Goal: Communication & Community: Answer question/provide support

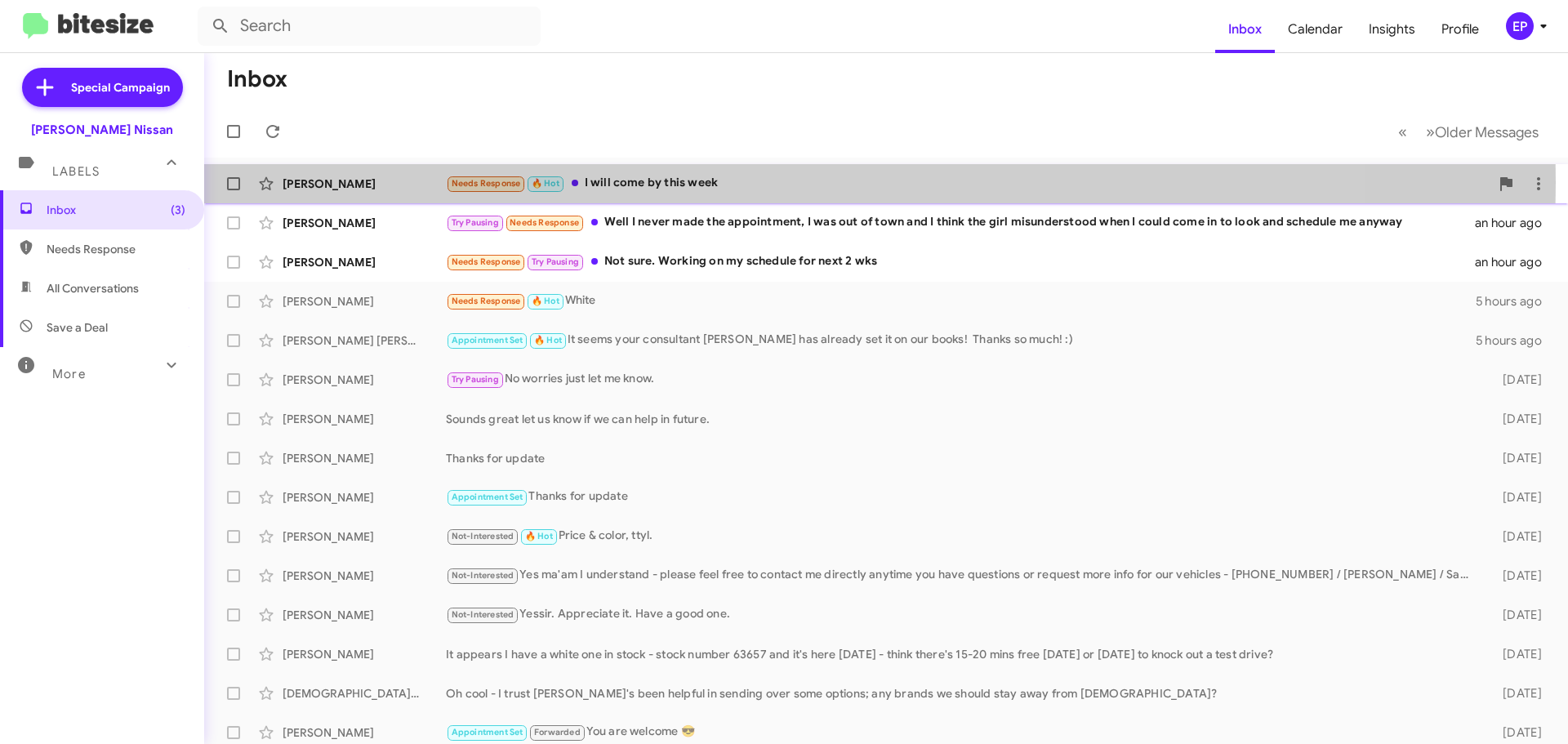
click at [631, 182] on div "Needs Response 🔥 Hot I will come by this week" at bounding box center [968, 182] width 1044 height 18
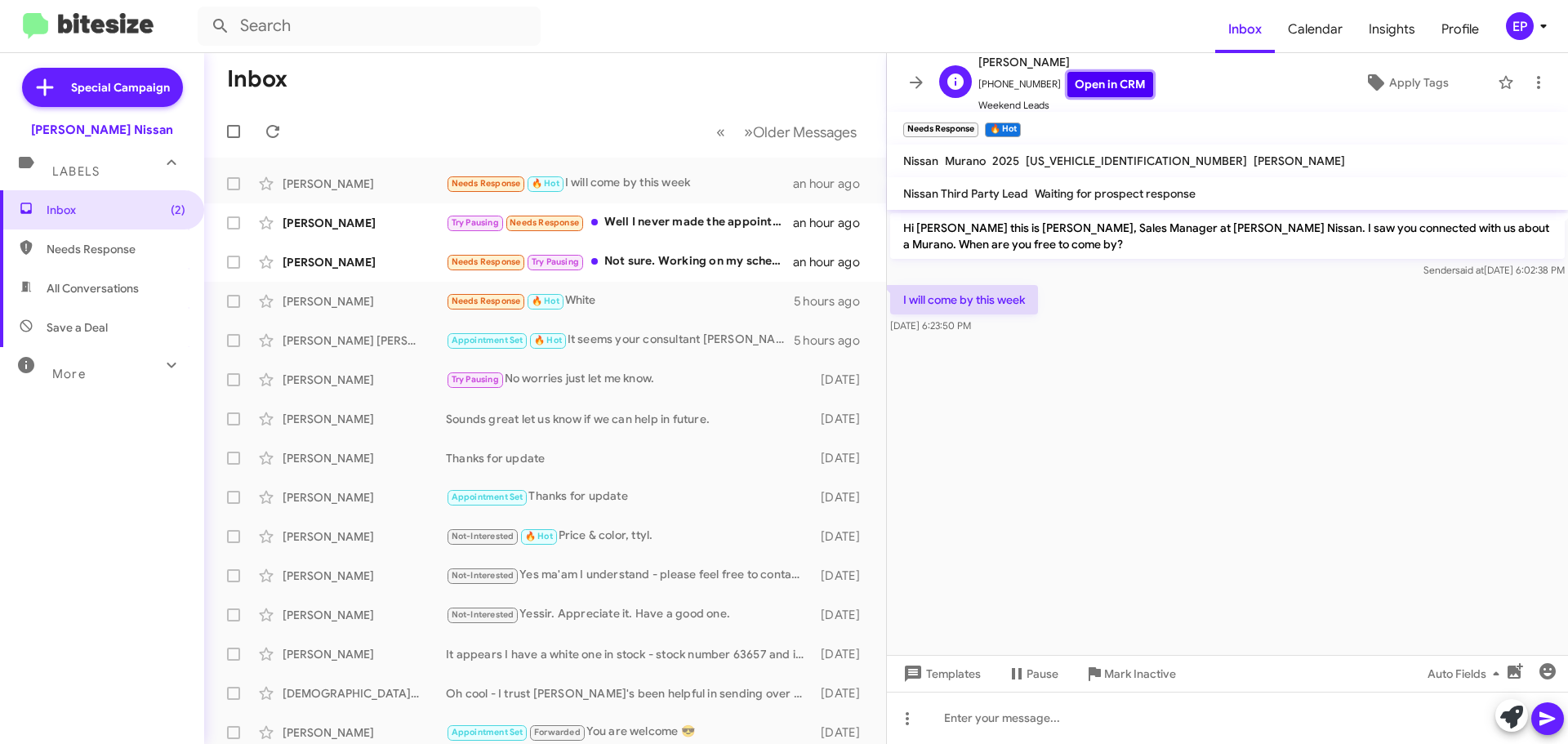
click at [1092, 88] on link "Open in CRM" at bounding box center [1110, 84] width 86 height 25
click at [1519, 720] on icon at bounding box center [1512, 717] width 23 height 23
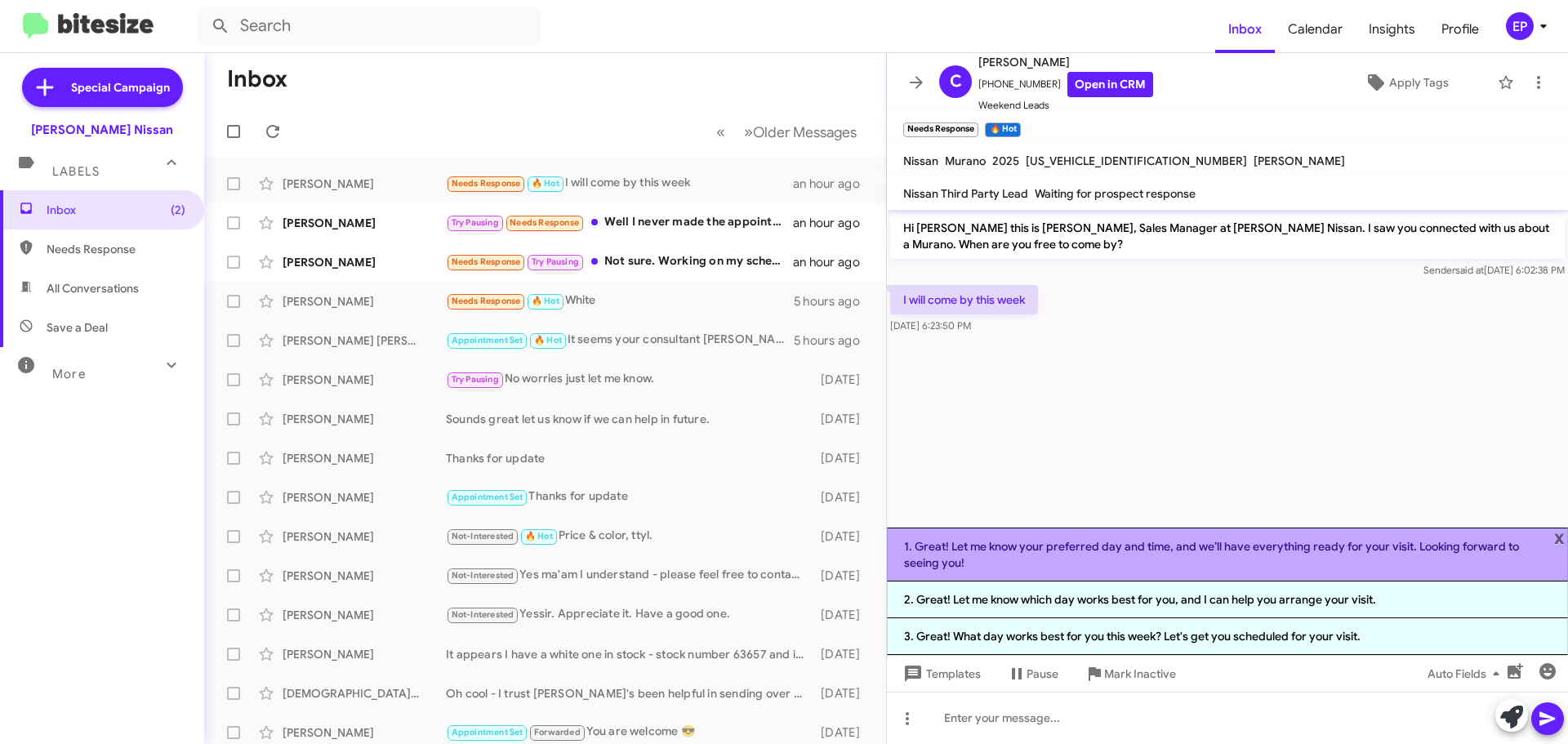
click at [1056, 560] on li "1. Great! Let me know your preferred day and time, and we’ll have everything re…" at bounding box center [1228, 554] width 681 height 54
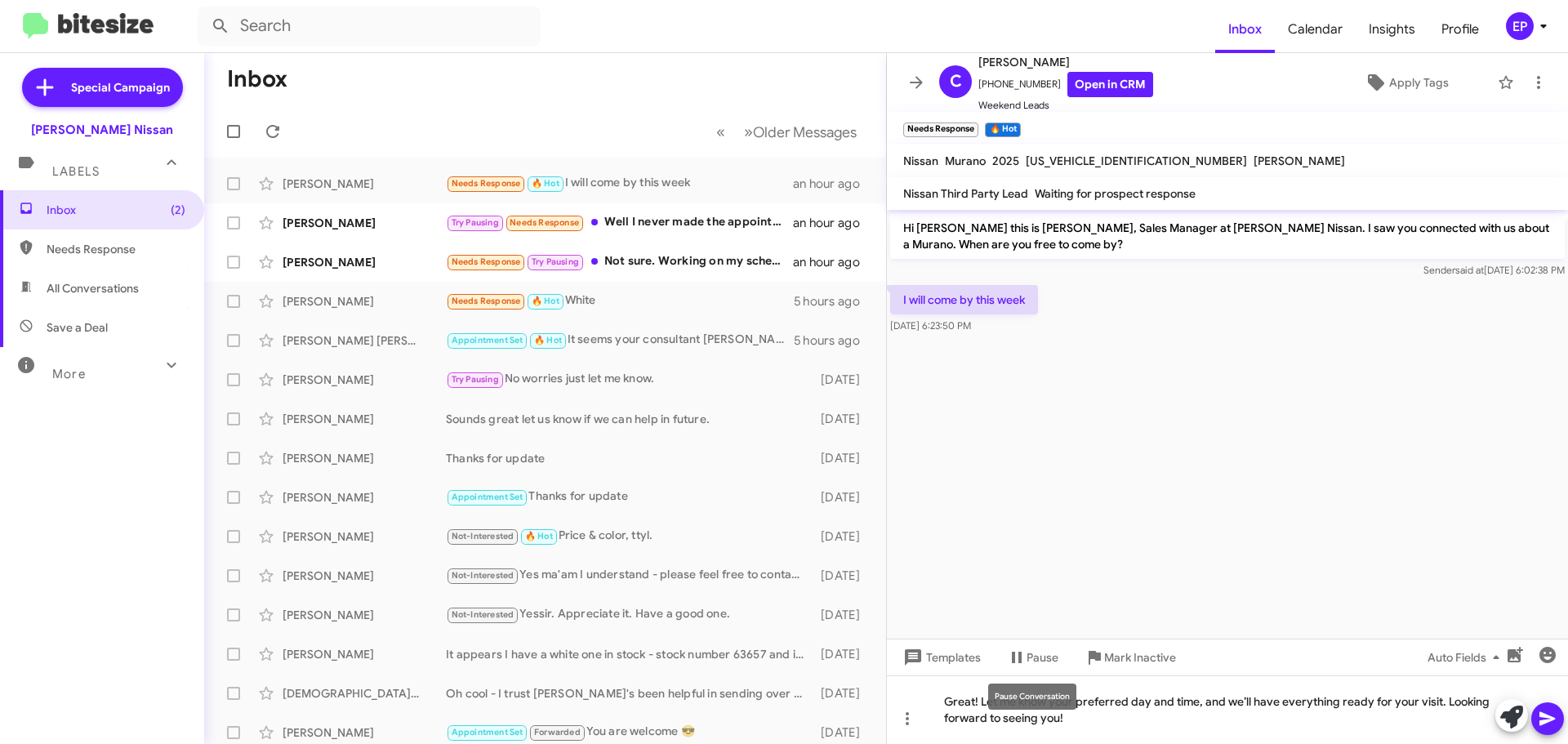
click at [1079, 720] on mat-tooltip-component "Pause Conversation" at bounding box center [1032, 697] width 111 height 49
click at [1101, 720] on div "Great! Let me know your preferred day and time, and we’ll have everything ready…" at bounding box center [1228, 710] width 681 height 68
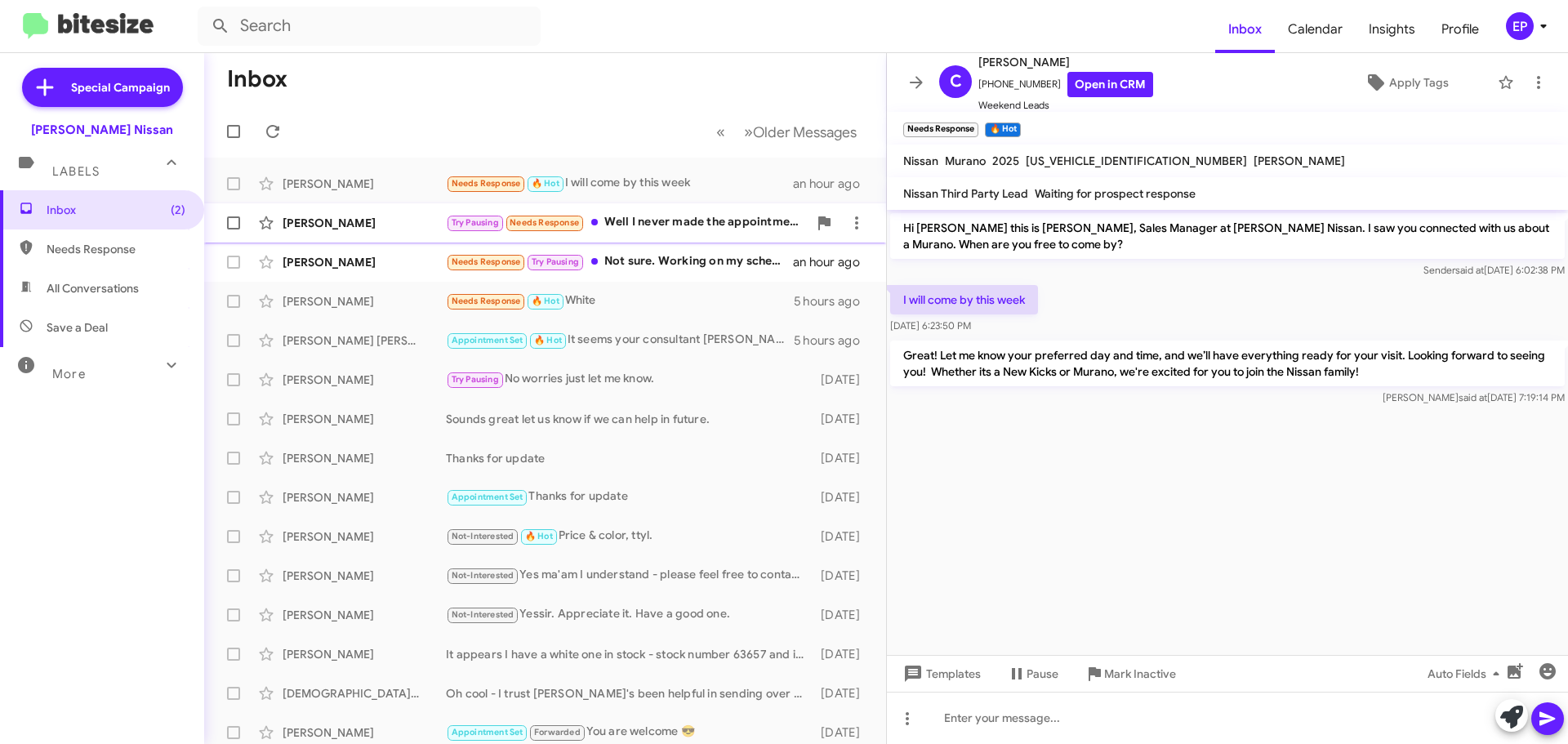
click at [704, 231] on div "Try Pausing Needs Response Well I never made the appointment, I was out of town…" at bounding box center [626, 222] width 362 height 18
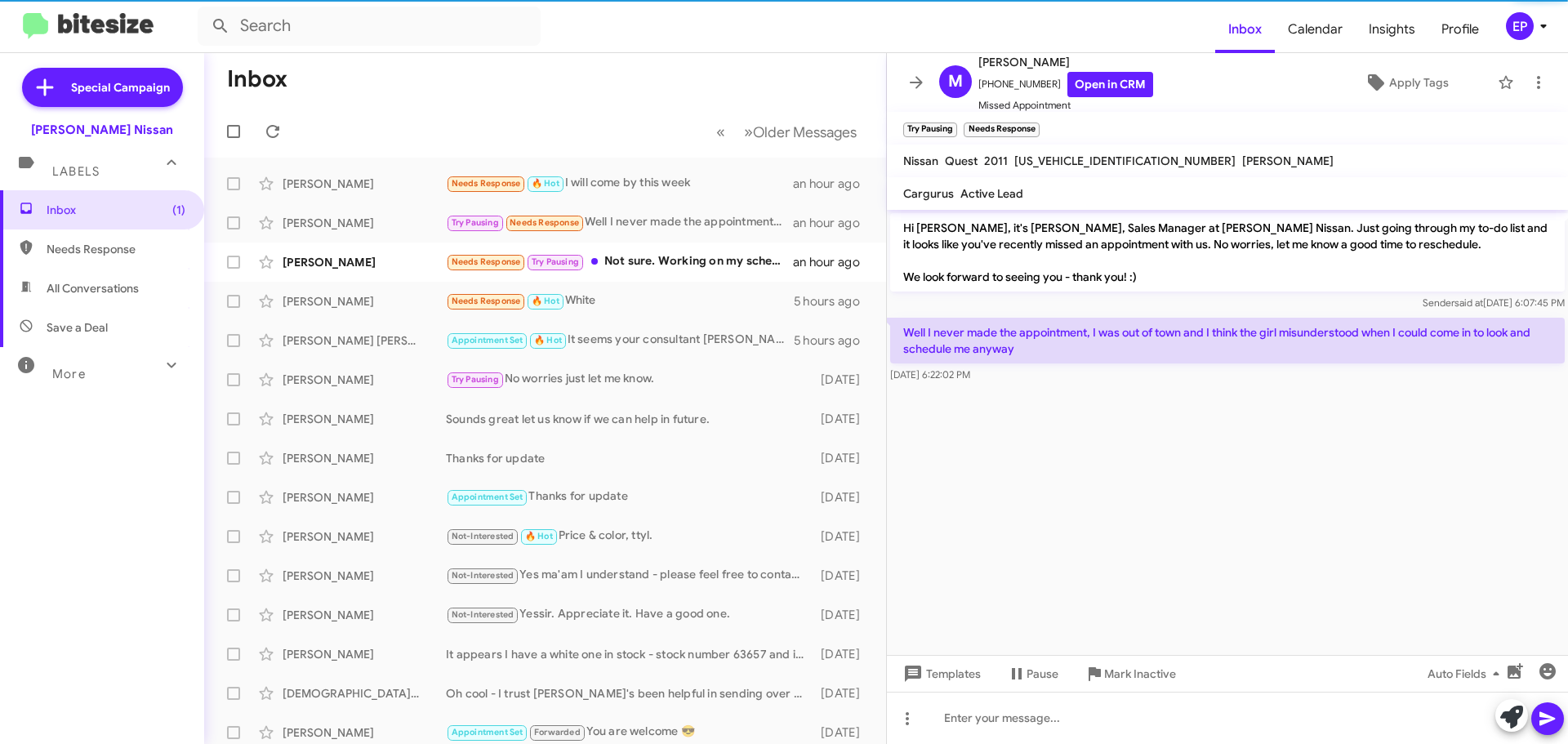
click at [1132, 426] on cdk-virtual-scroll-viewport "Hi [PERSON_NAME], it's [PERSON_NAME], Sales Manager at [PERSON_NAME] Nissan. Ju…" at bounding box center [1228, 432] width 681 height 445
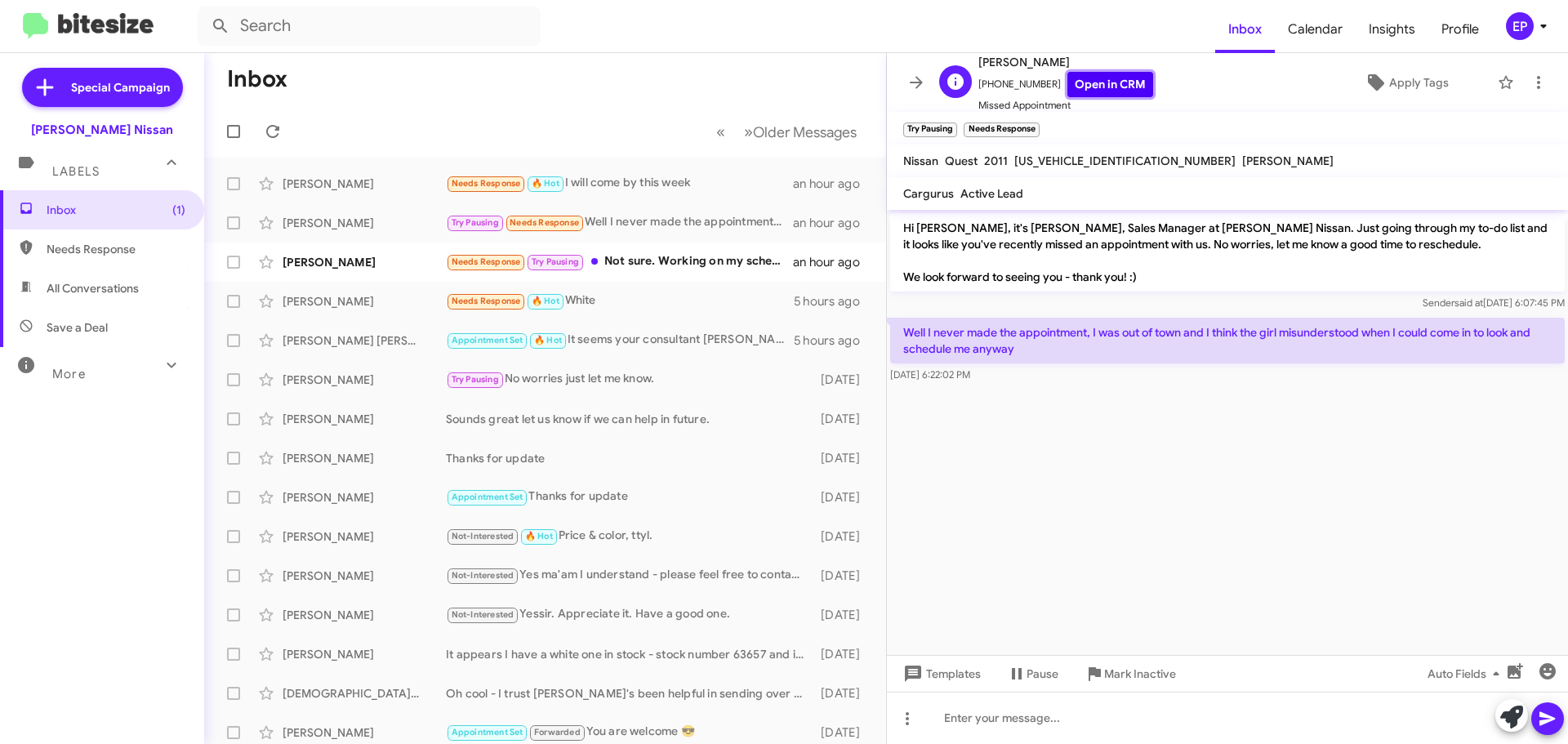
click at [1074, 85] on link "Open in CRM" at bounding box center [1110, 84] width 86 height 25
click at [1515, 723] on icon at bounding box center [1512, 717] width 23 height 23
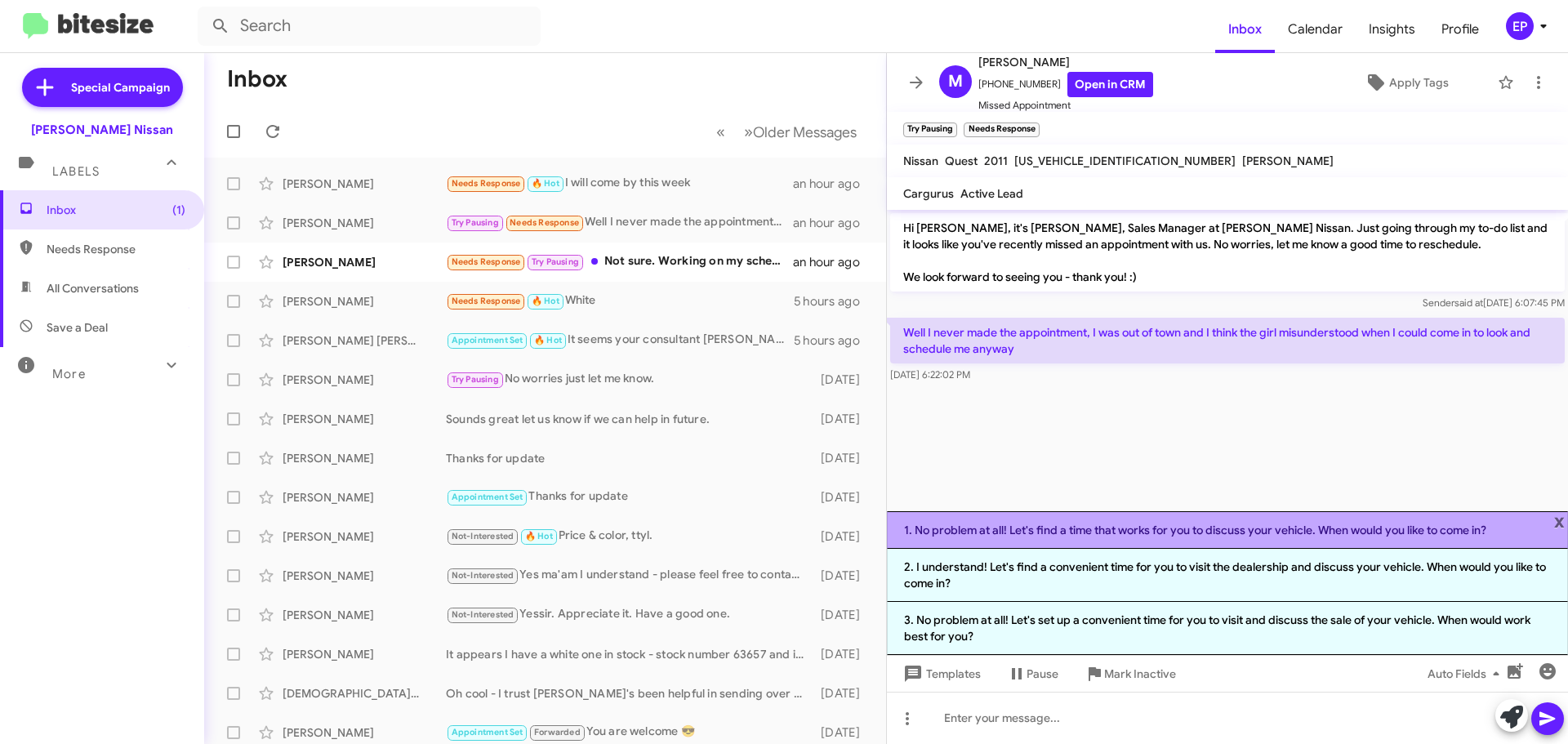
click at [1143, 528] on li "1. No problem at all! Let's find a time that works for you to discuss your vehi…" at bounding box center [1228, 530] width 681 height 38
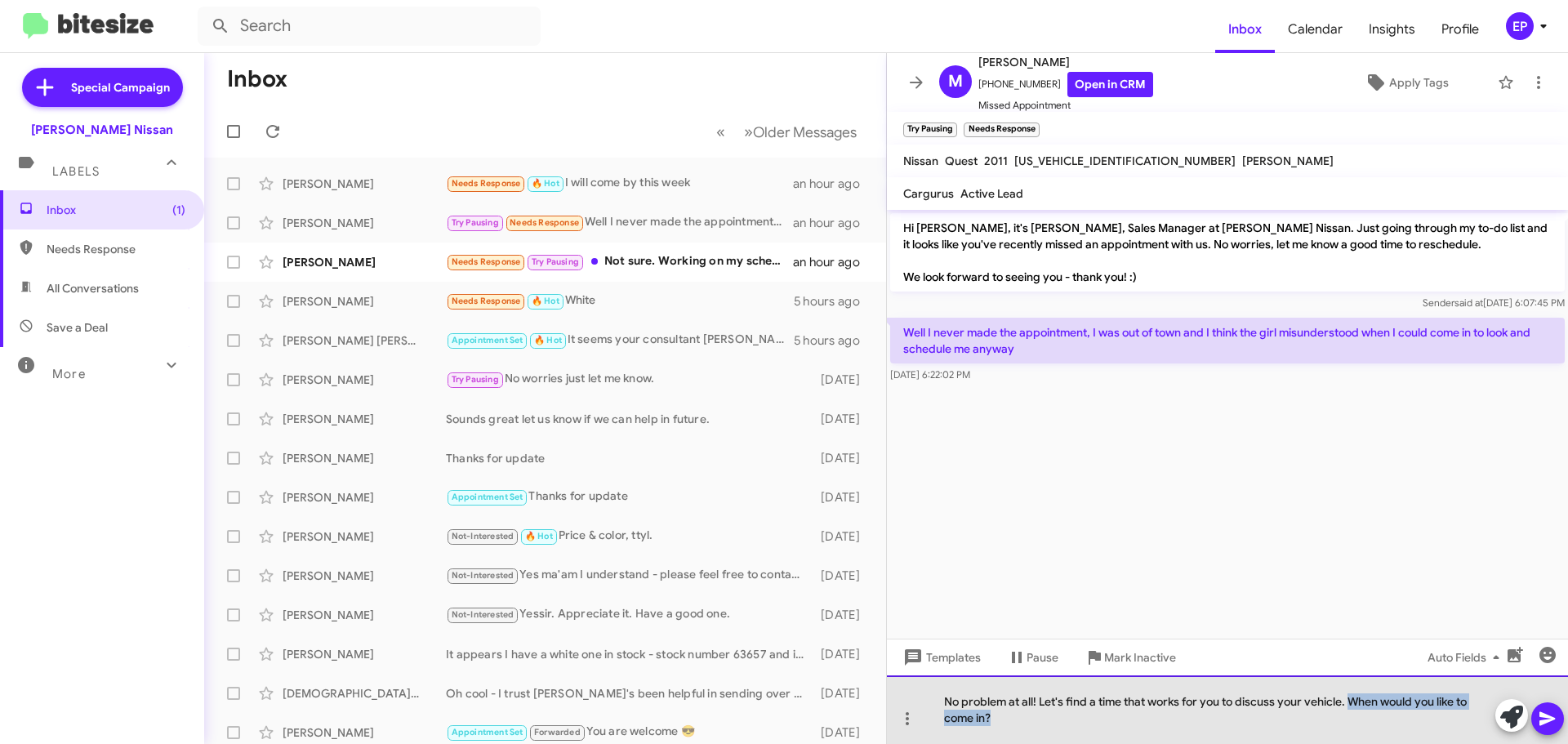
drag, startPoint x: 1328, startPoint y: 719, endPoint x: 1350, endPoint y: 693, distance: 34.1
click at [1350, 693] on div "No problem at all! Let's find a time that works for you to discuss your vehicle…" at bounding box center [1228, 710] width 681 height 68
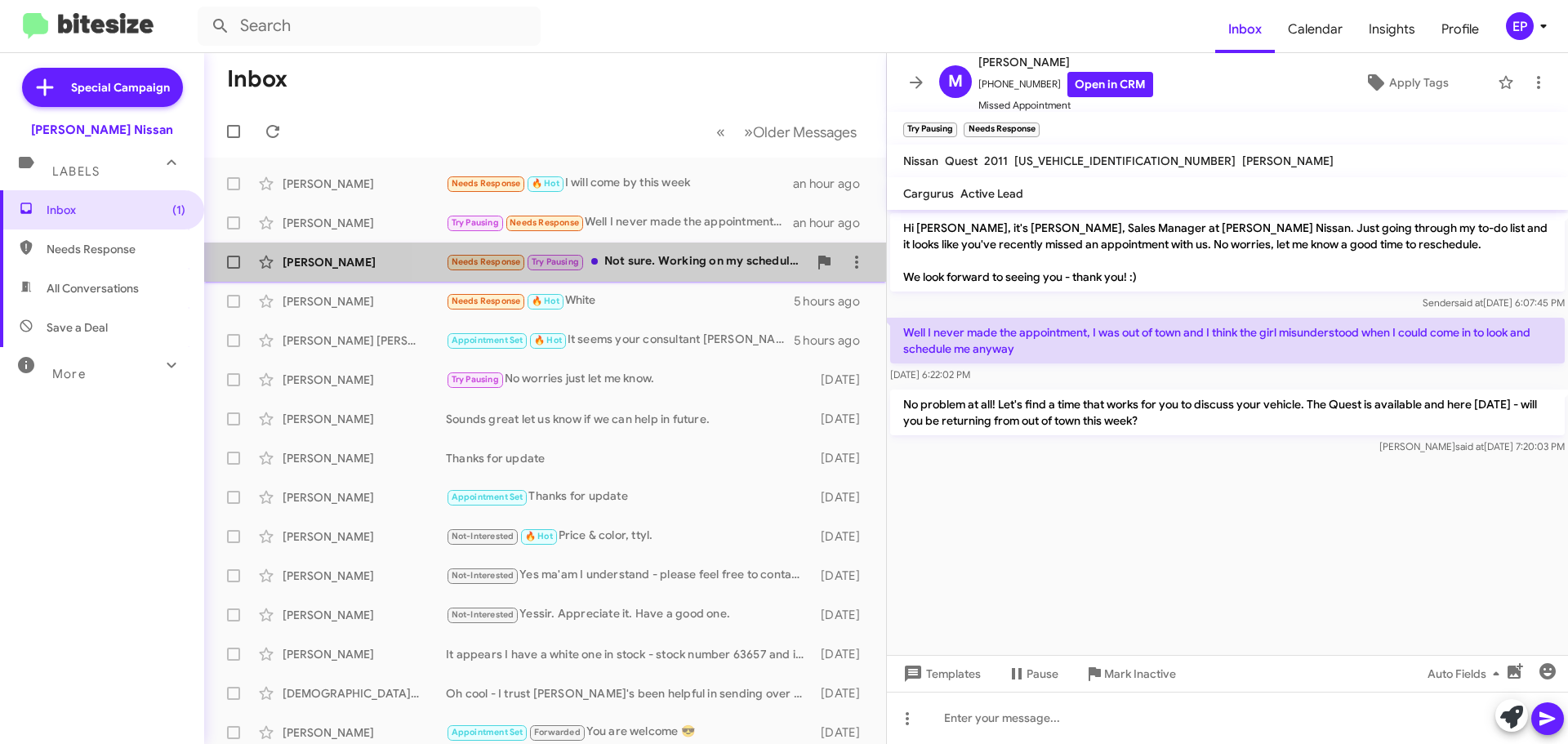
click at [654, 259] on div "Needs Response Try Pausing Not sure. Working on my schedule for next 2 wks" at bounding box center [626, 261] width 362 height 18
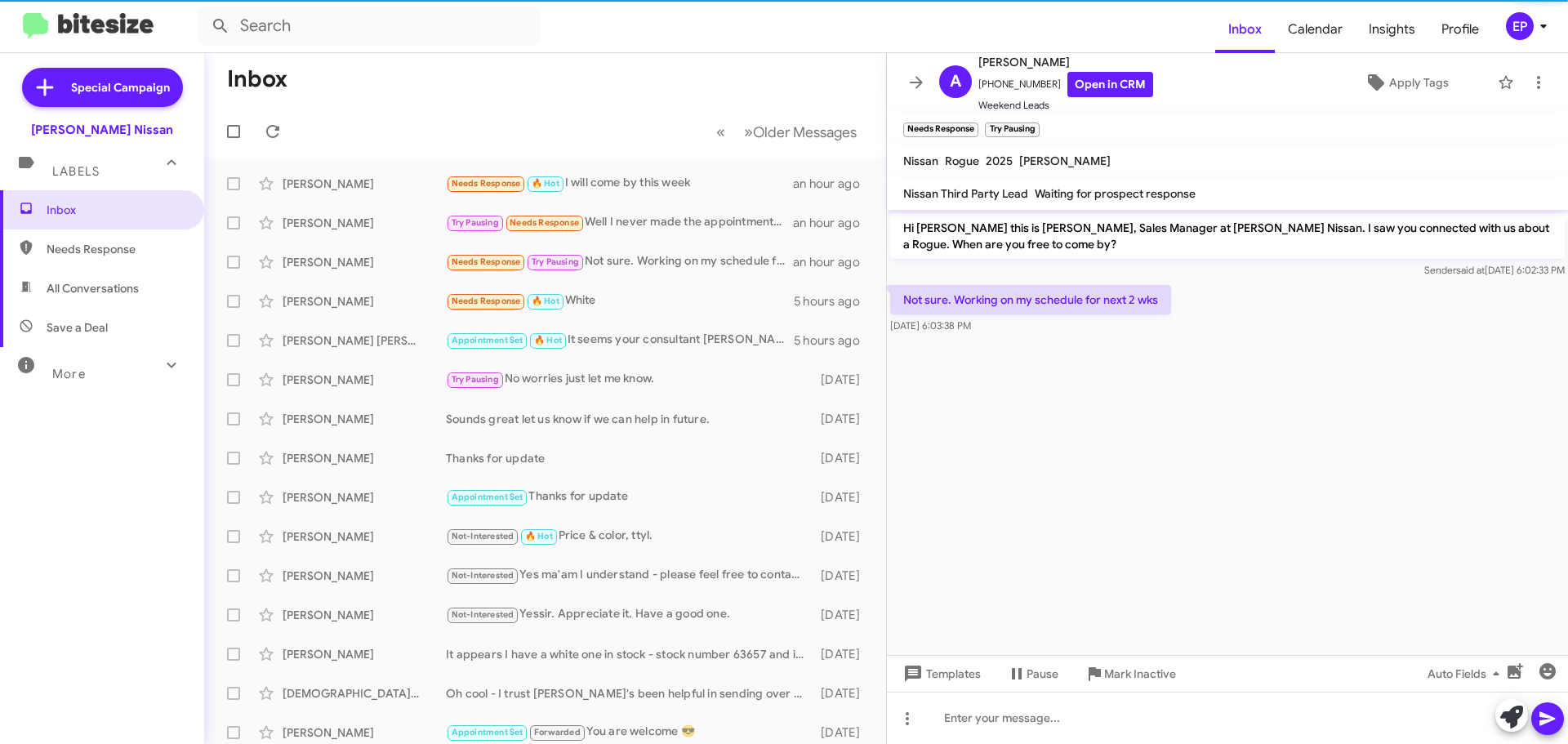
click at [1111, 506] on cdk-virtual-scroll-viewport "Hi [PERSON_NAME] this is [PERSON_NAME], Sales Manager at [PERSON_NAME] Nissan. …" at bounding box center [1228, 432] width 681 height 445
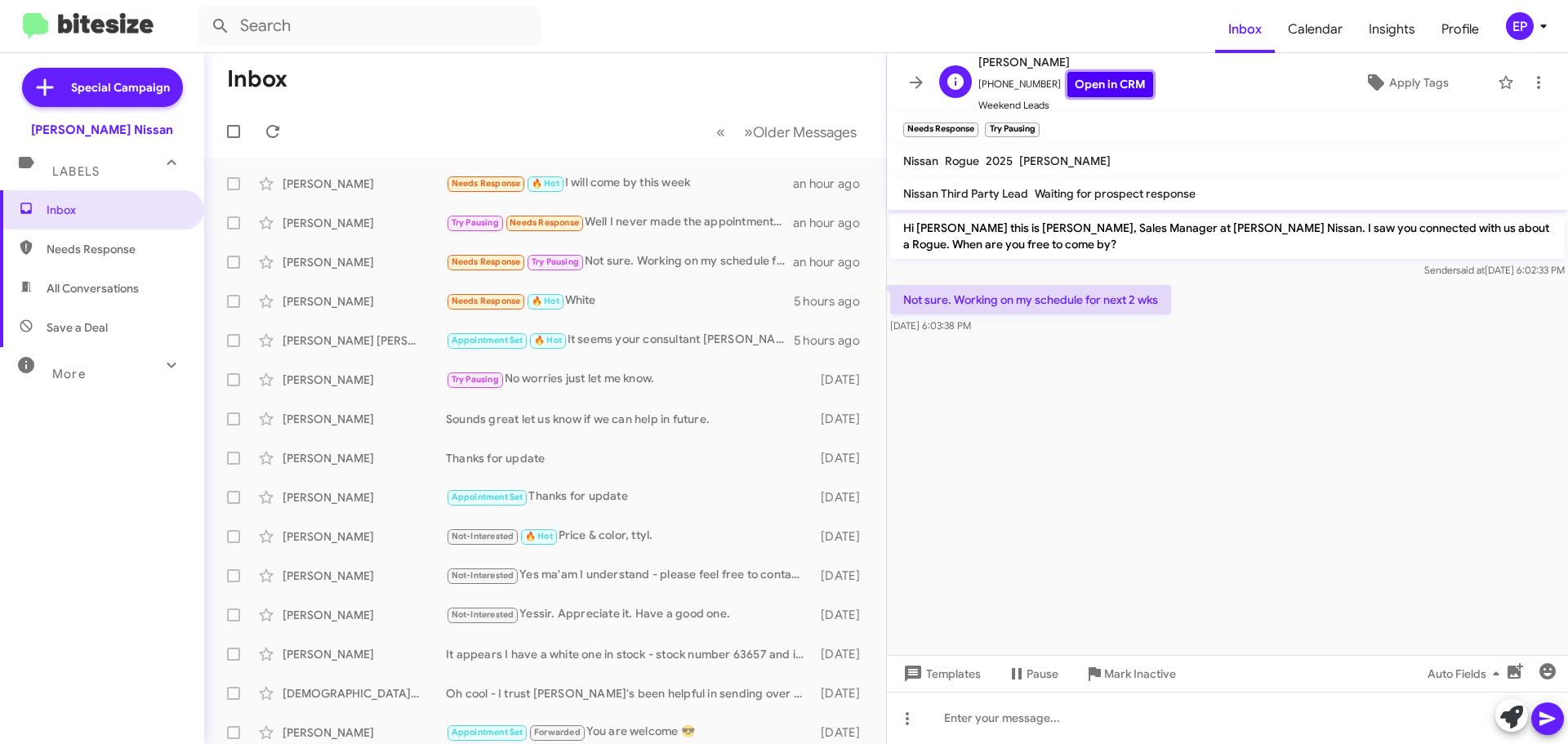
click at [1093, 87] on link "Open in CRM" at bounding box center [1110, 84] width 86 height 25
click at [1518, 734] on span at bounding box center [1512, 717] width 23 height 36
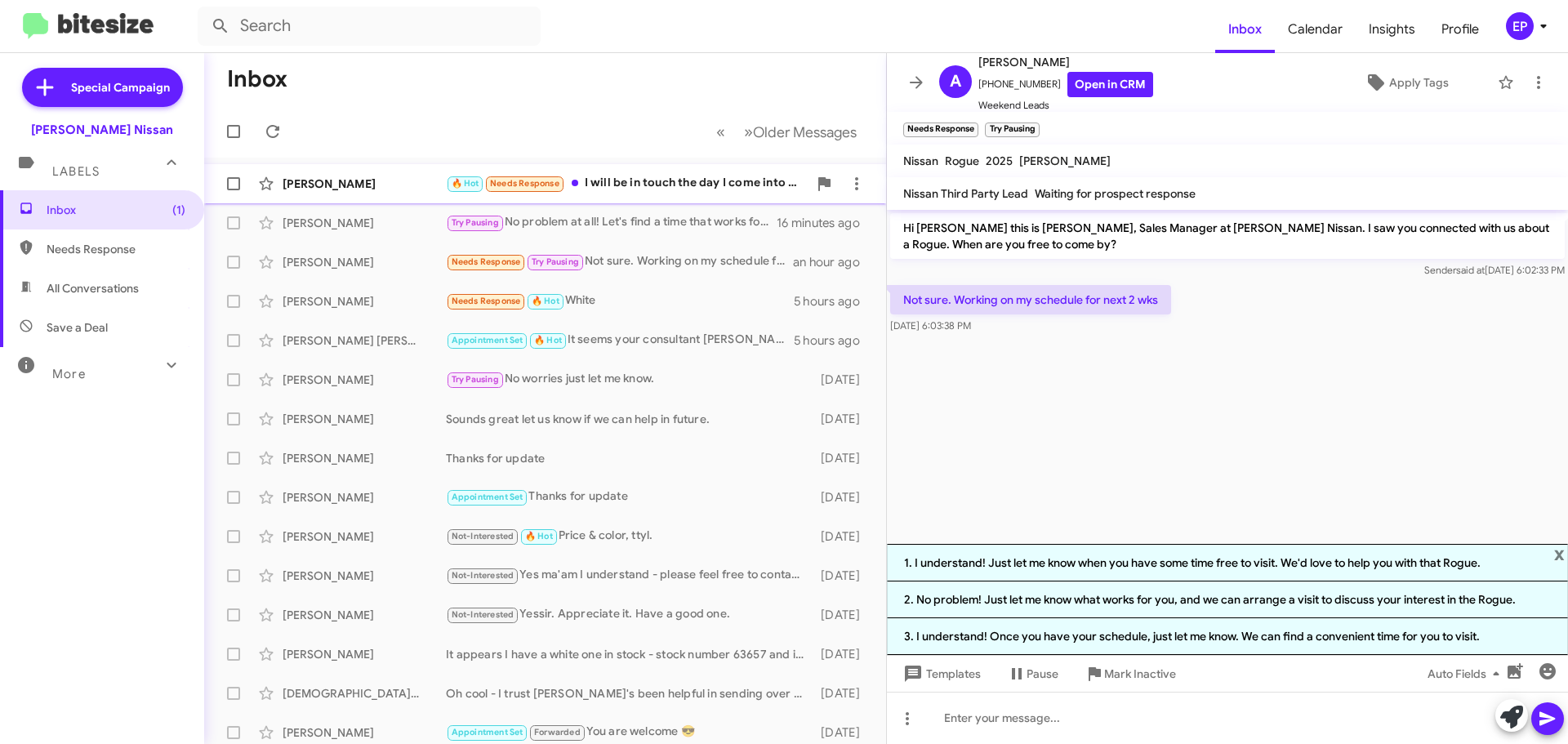
click at [632, 190] on div "🔥 Hot Needs Response I will be in touch the day I come into Nissan." at bounding box center [626, 182] width 362 height 18
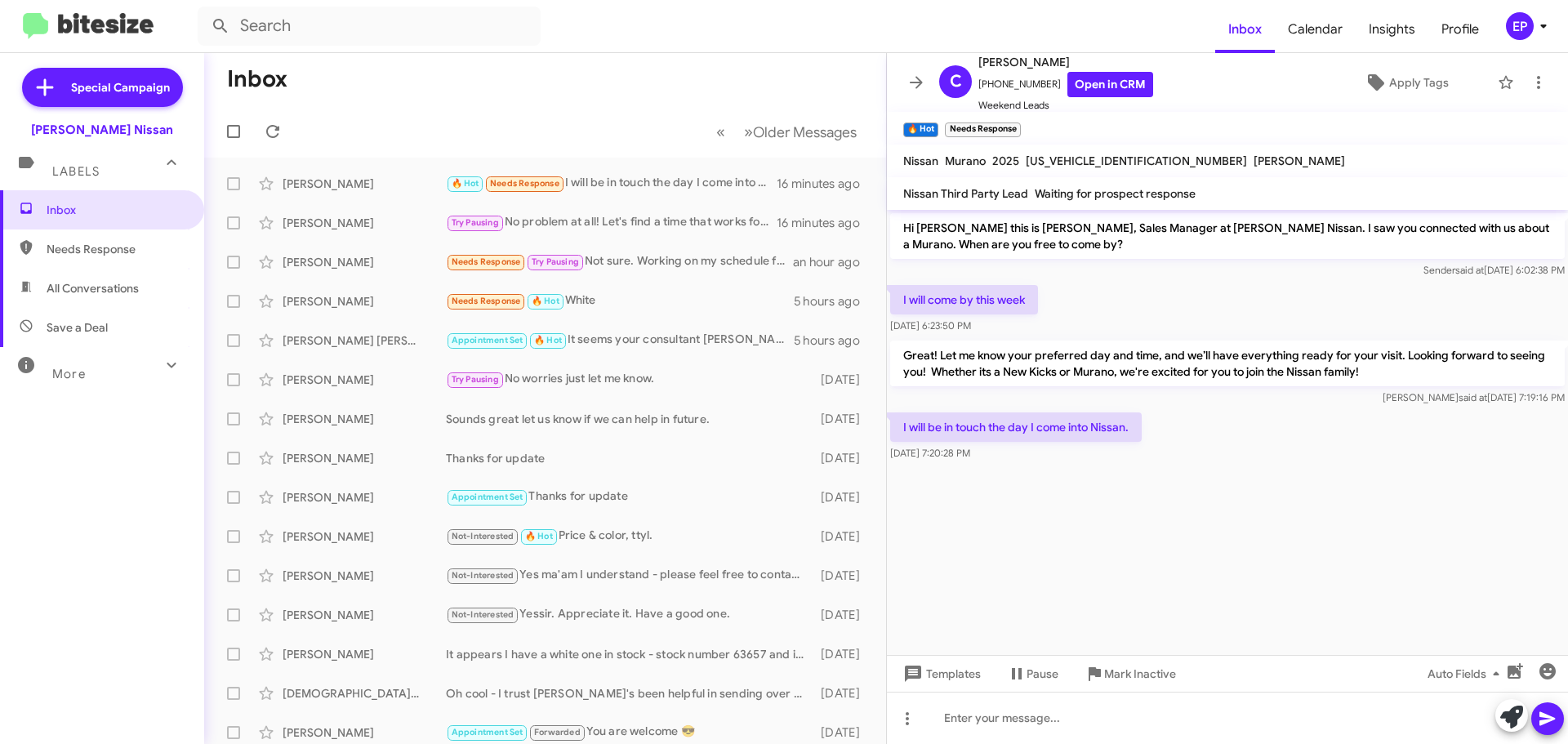
click at [1148, 560] on cdk-virtual-scroll-viewport "Hi [PERSON_NAME] this is [PERSON_NAME], Sales Manager at [PERSON_NAME] Nissan. …" at bounding box center [1228, 432] width 681 height 445
click at [1505, 726] on icon at bounding box center [1512, 717] width 23 height 23
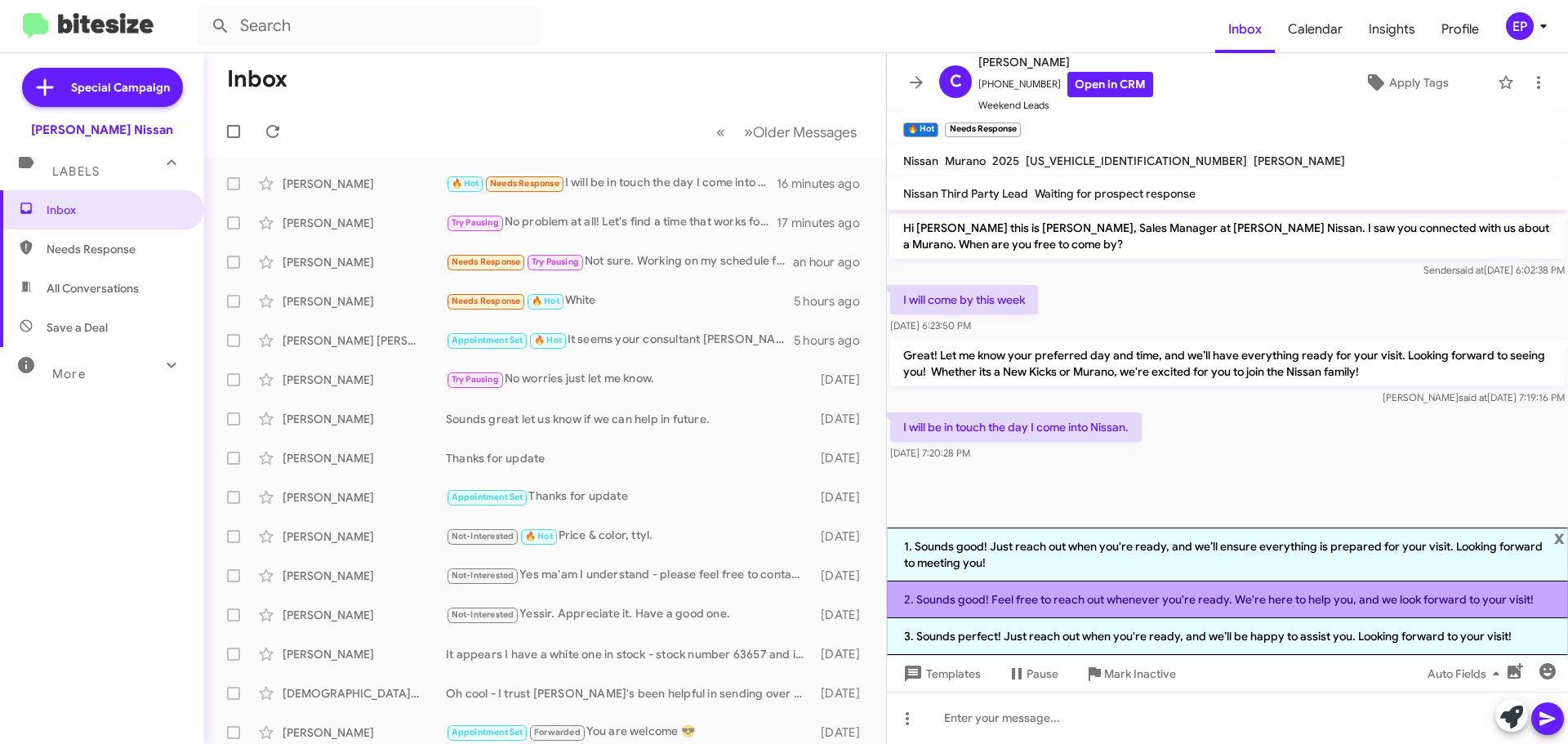
click at [1140, 596] on li "2. Sounds good! Feel free to reach out whenever you're ready. We're here to hel…" at bounding box center [1228, 600] width 681 height 37
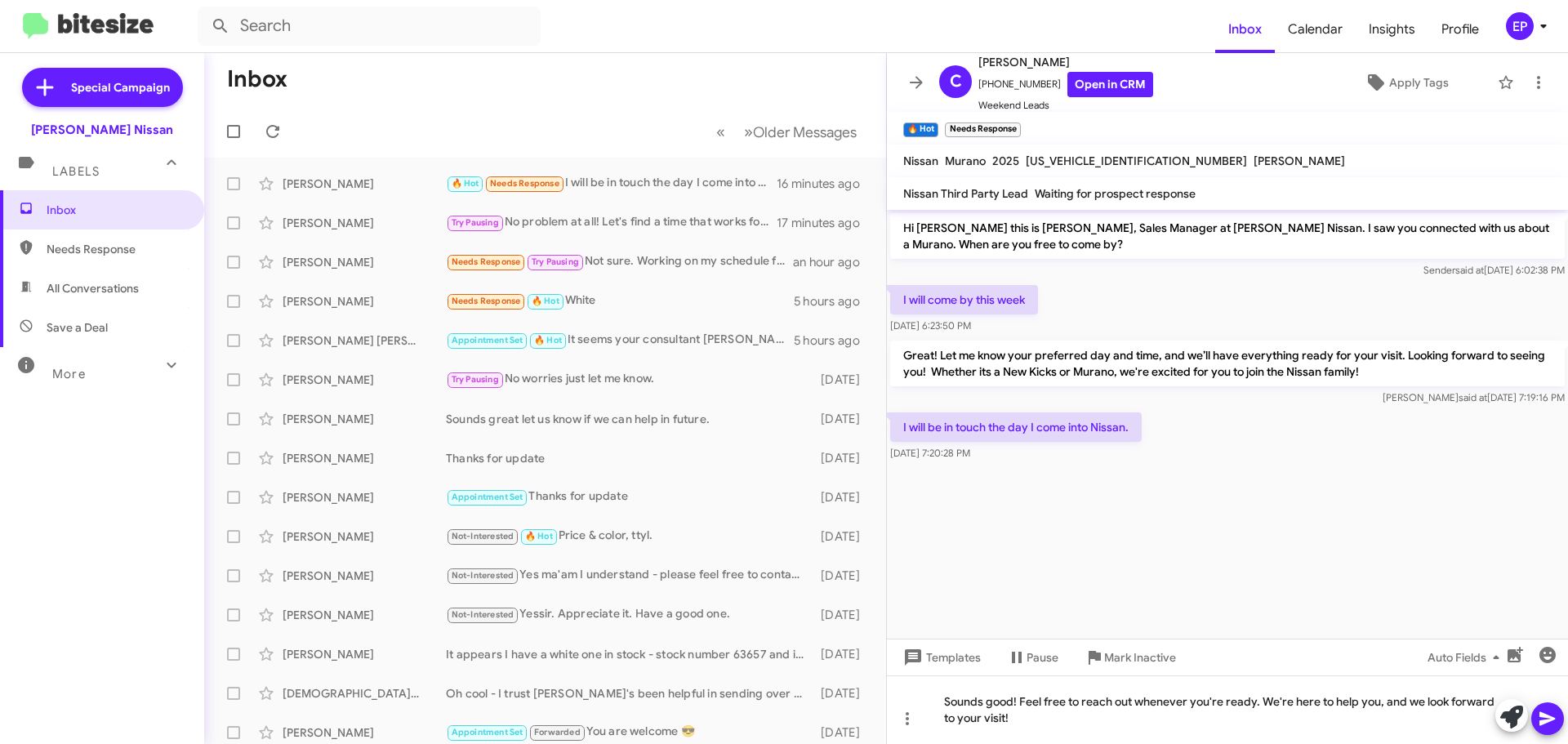
click at [1544, 718] on icon at bounding box center [1548, 719] width 19 height 19
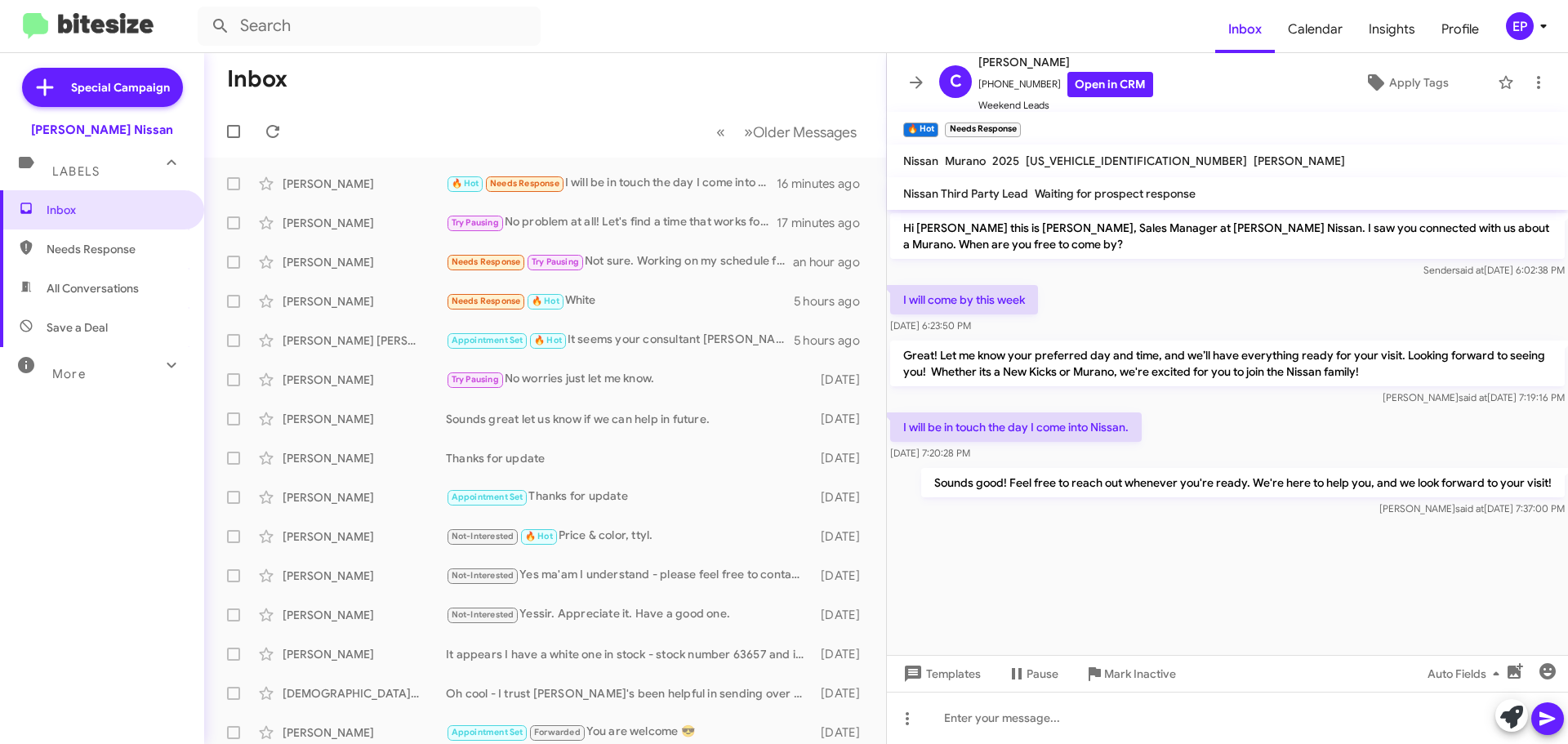
click at [1095, 308] on div "I will come by this week [DATE] 6:23:50 PM" at bounding box center [1228, 309] width 681 height 55
click at [1199, 326] on div "I will come by this week [DATE] 6:23:50 PM" at bounding box center [1228, 309] width 681 height 55
click at [566, 138] on mat-toolbar-row "« Previous » Next Older Messages" at bounding box center [545, 132] width 682 height 53
click at [86, 288] on span "All Conversations" at bounding box center [92, 288] width 92 height 17
type input "in:all-conversations"
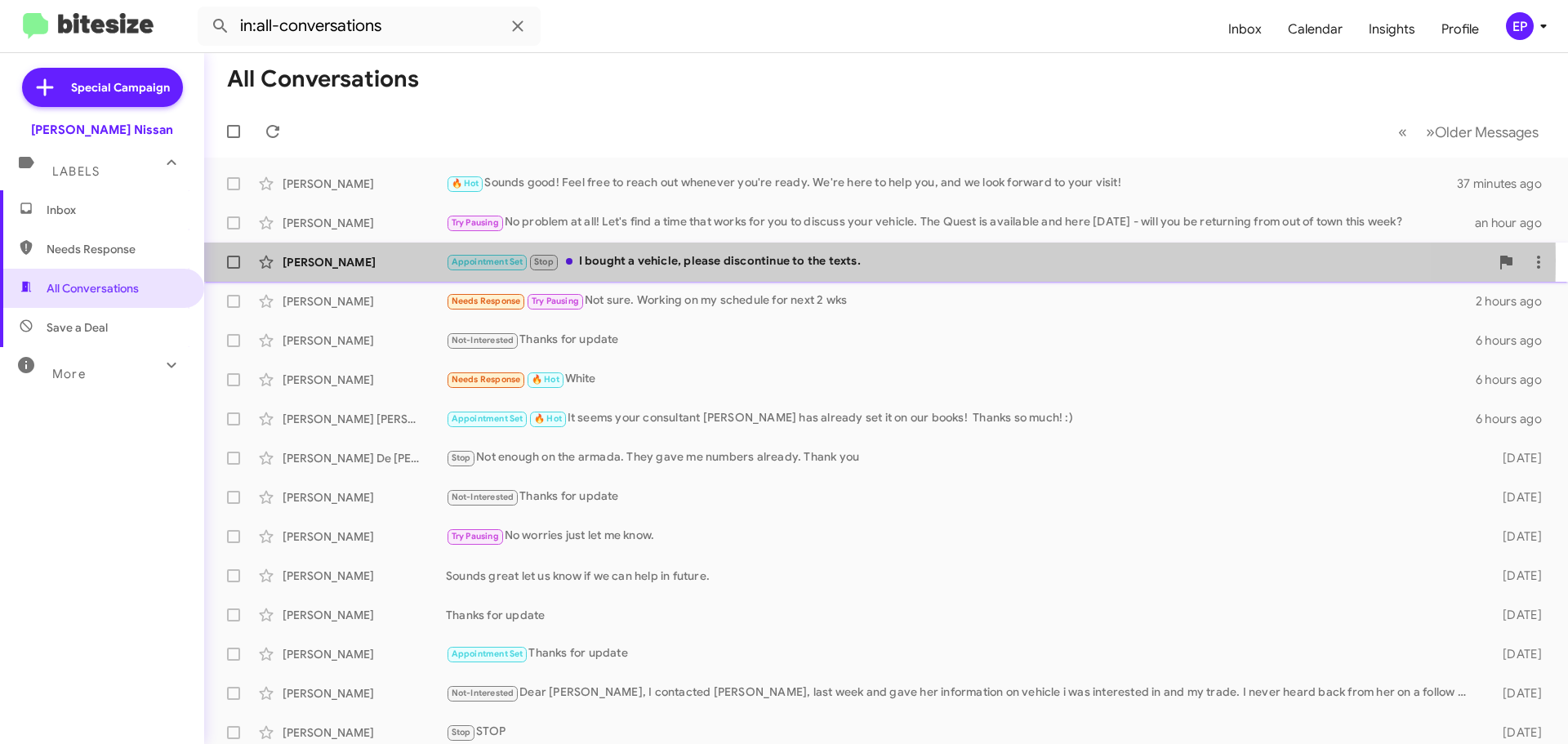
click at [663, 261] on div "Appointment Set Stop I bought a vehicle, please discontinue to the texts." at bounding box center [968, 261] width 1044 height 18
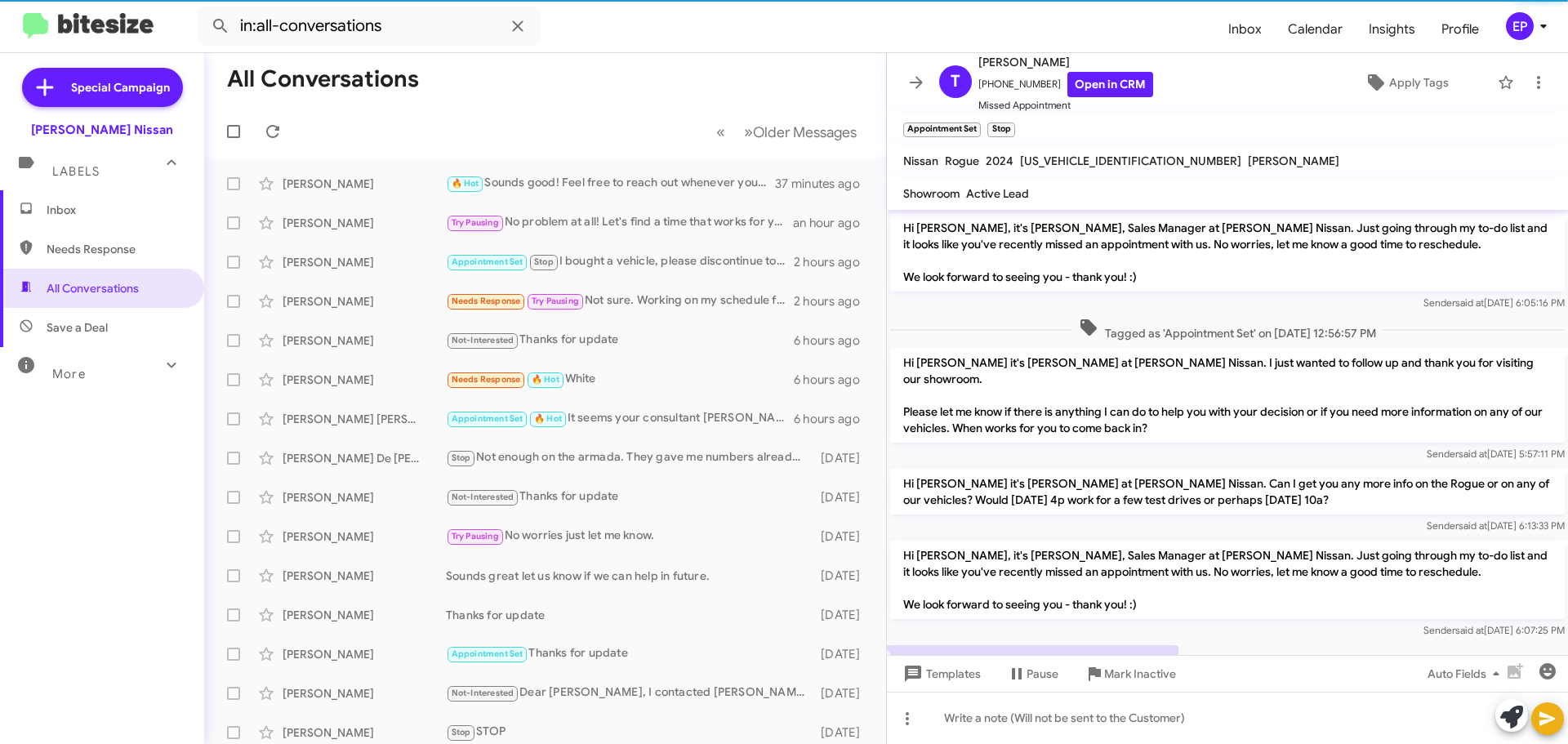
scroll to position [18, 0]
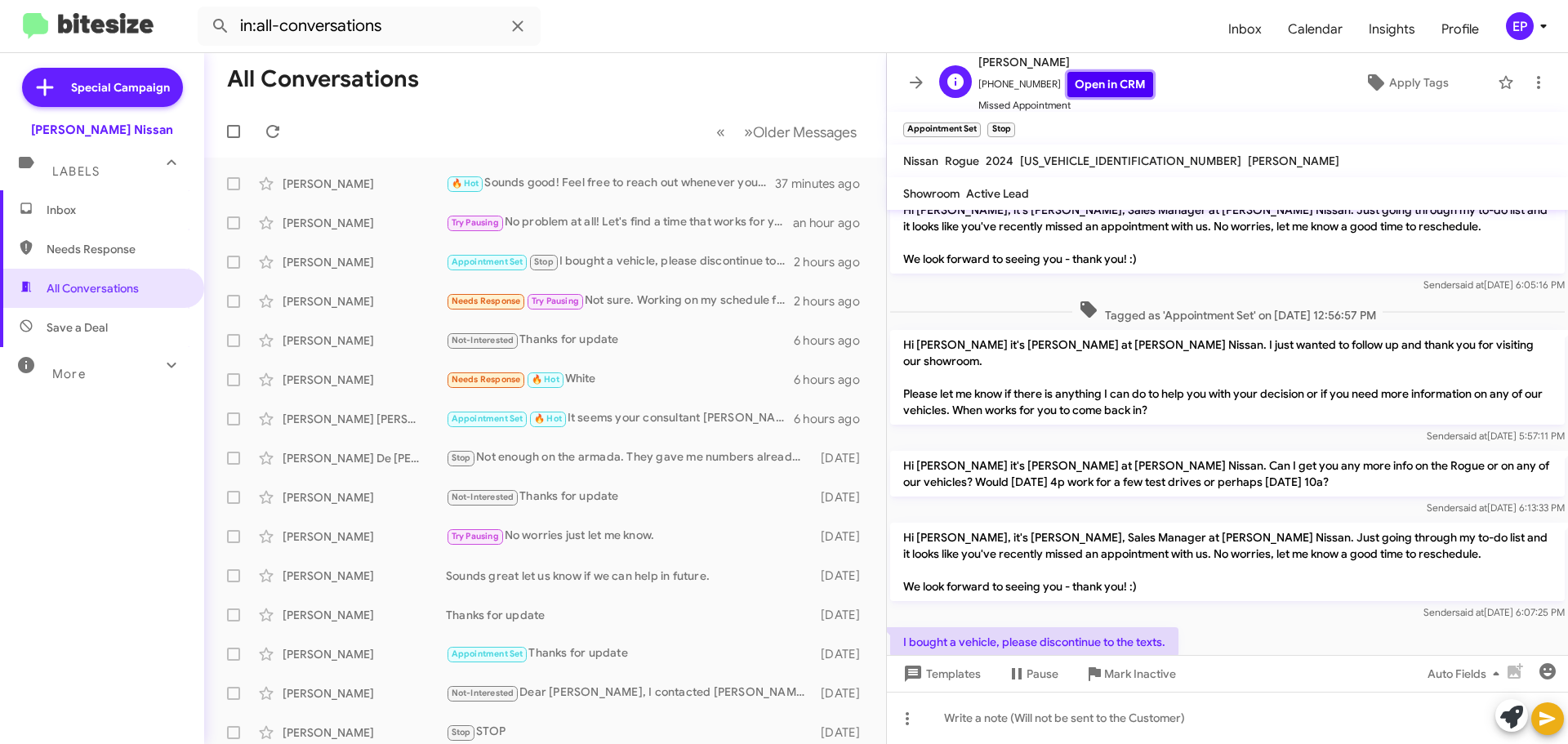
click at [1113, 84] on link "Open in CRM" at bounding box center [1110, 84] width 86 height 25
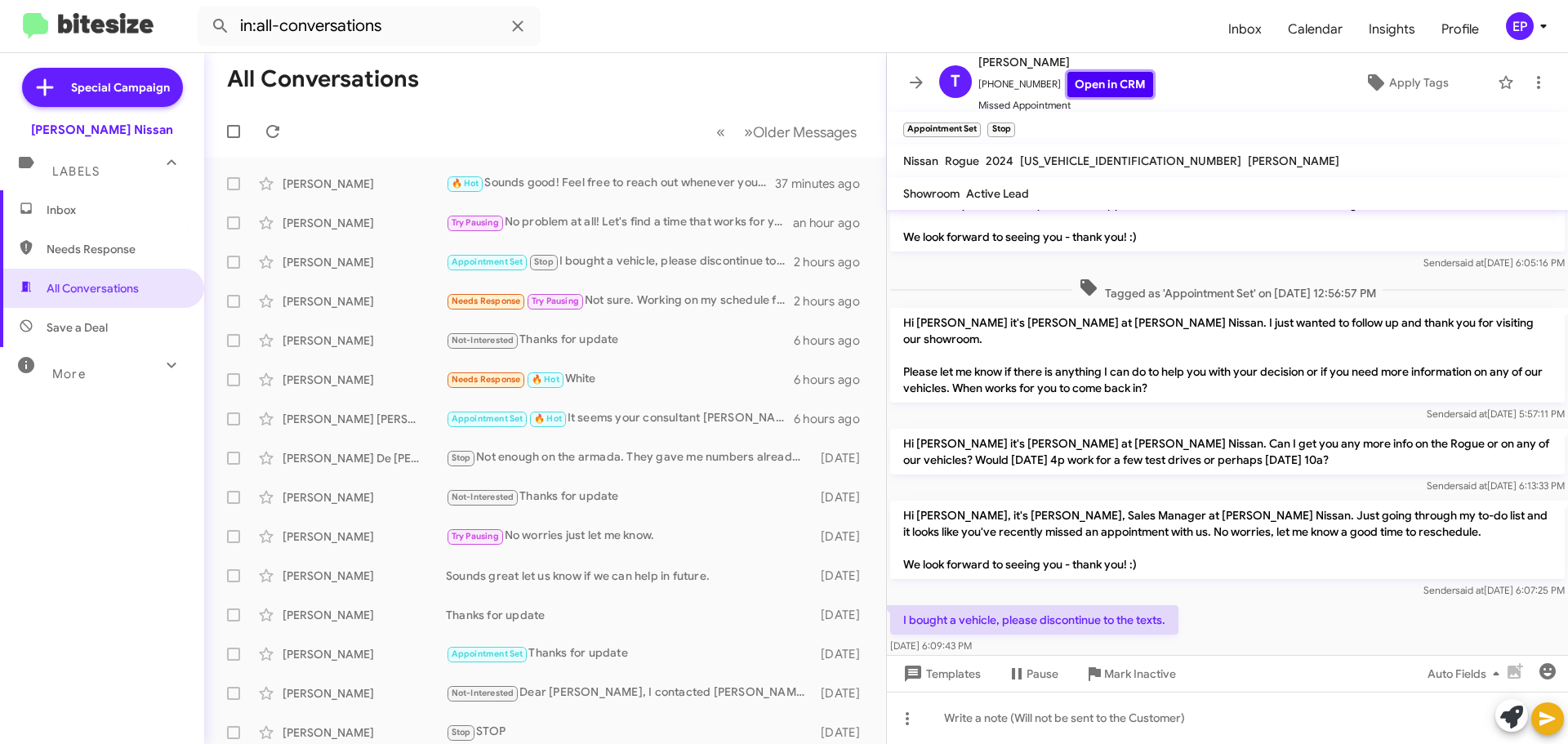
scroll to position [51, 0]
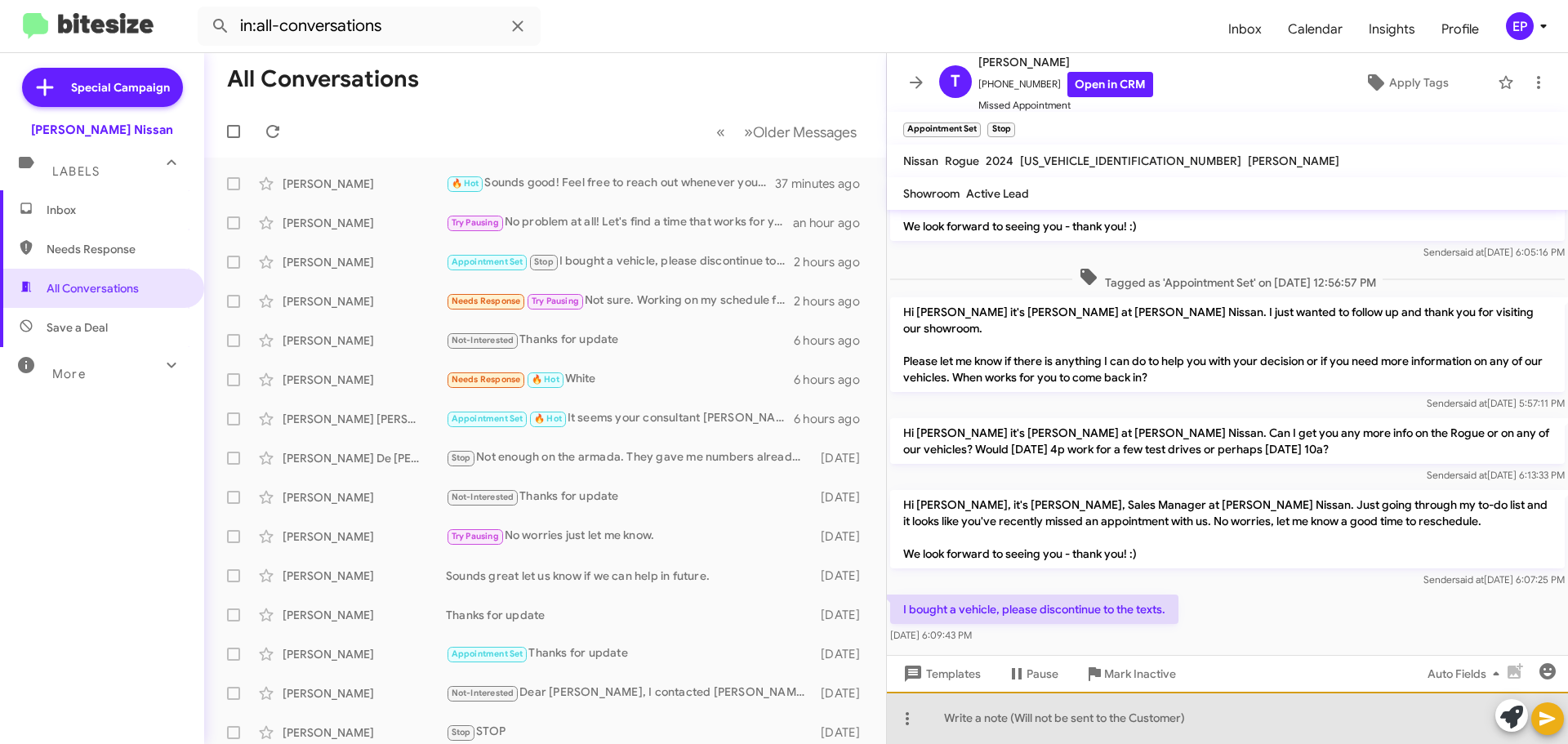
click at [1140, 718] on div at bounding box center [1228, 718] width 681 height 53
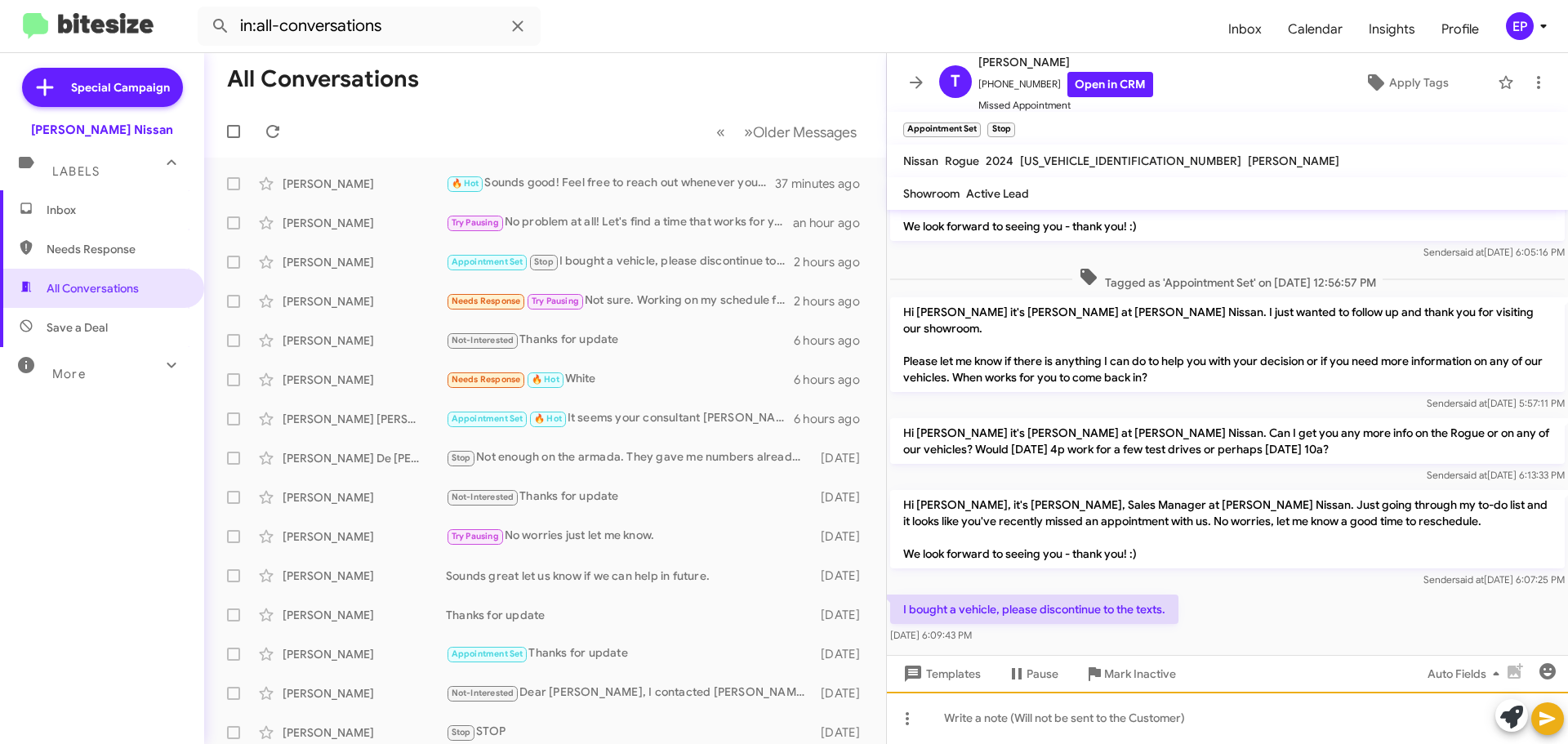
click at [1039, 718] on div at bounding box center [1228, 718] width 681 height 53
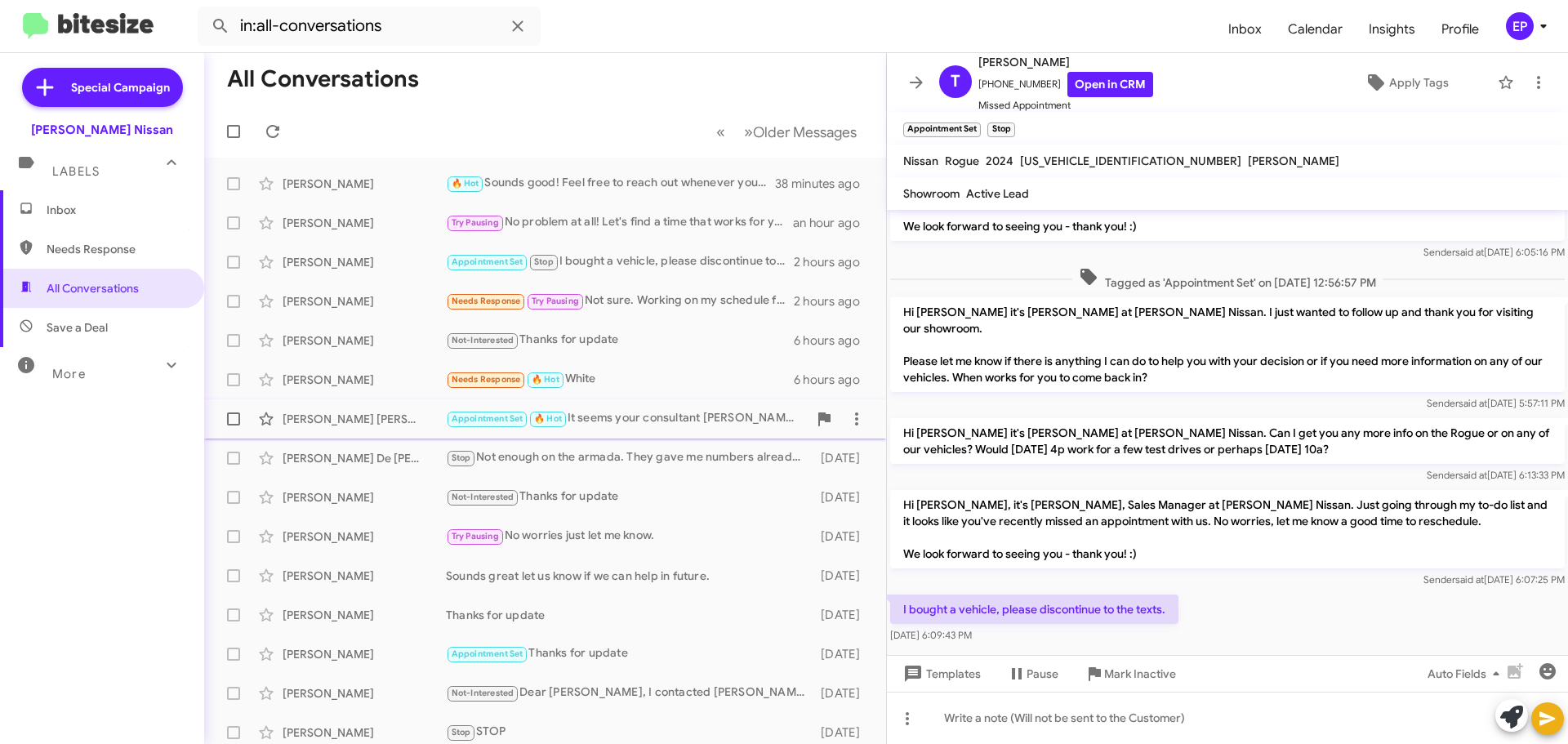
click at [642, 407] on div "[PERSON_NAME] [PERSON_NAME] Appointment Set 🔥 Hot It seems your consultant [PER…" at bounding box center [545, 418] width 655 height 32
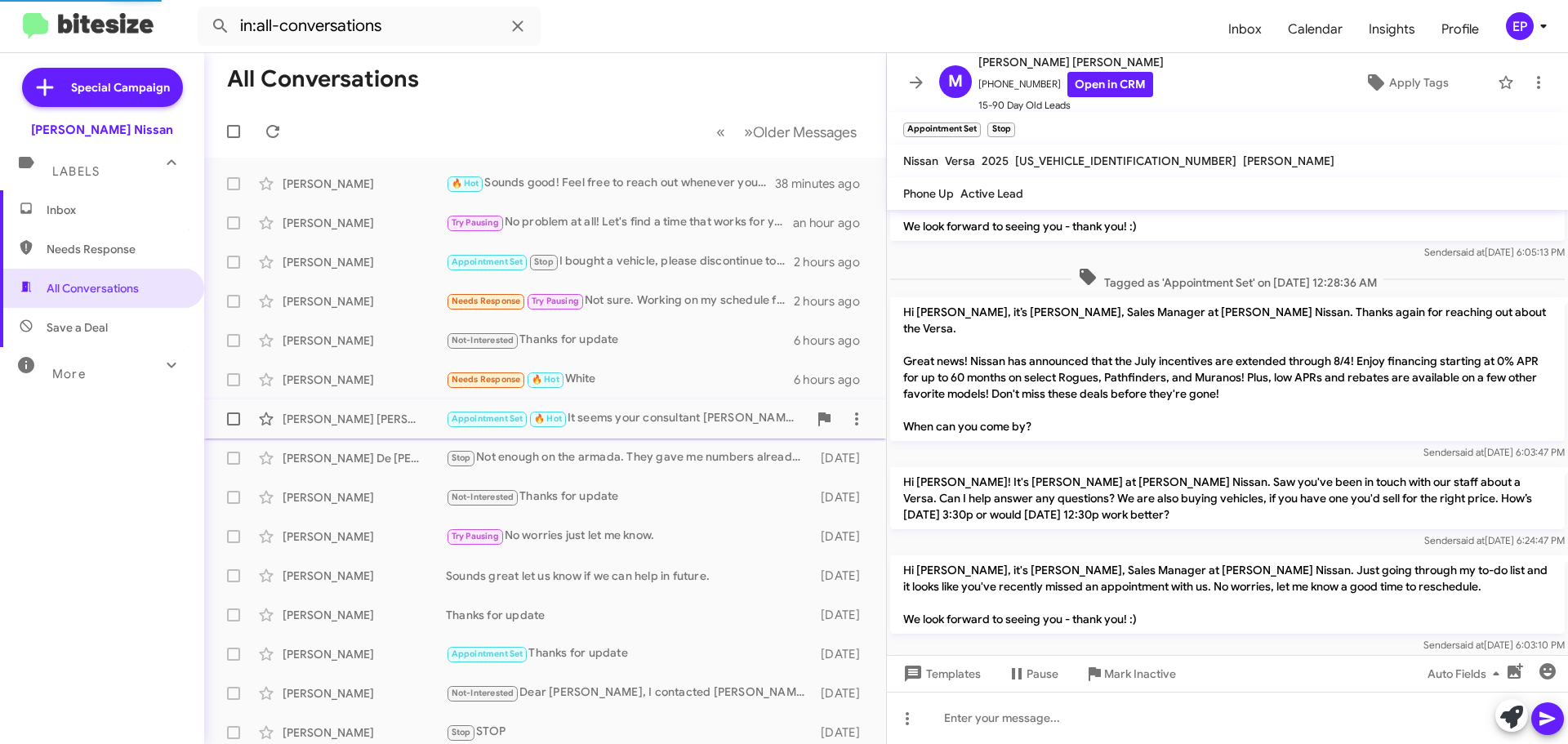
scroll to position [545, 0]
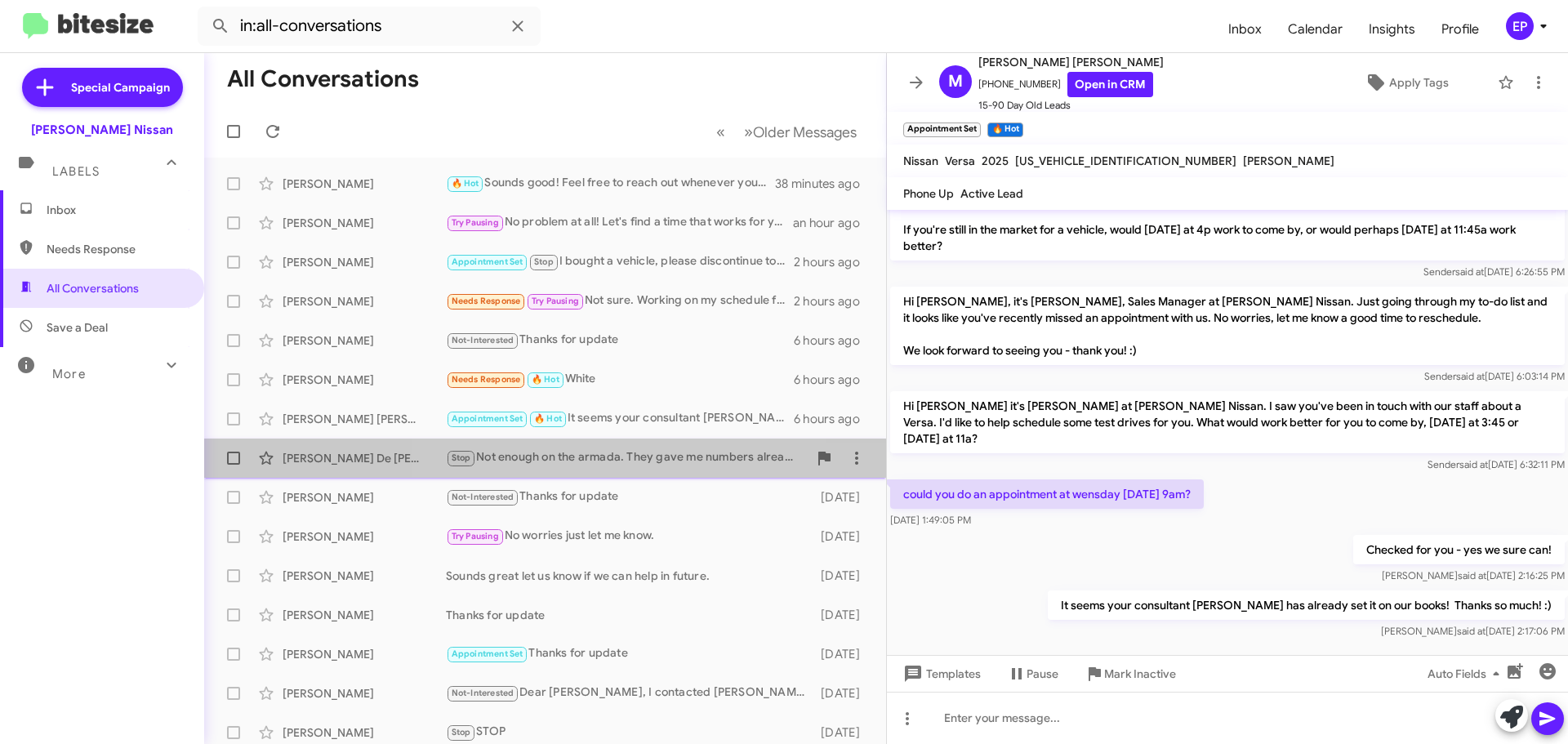
click at [641, 466] on div "Stop Not enough on the armada. They gave me numbers already. Thank you" at bounding box center [626, 457] width 362 height 18
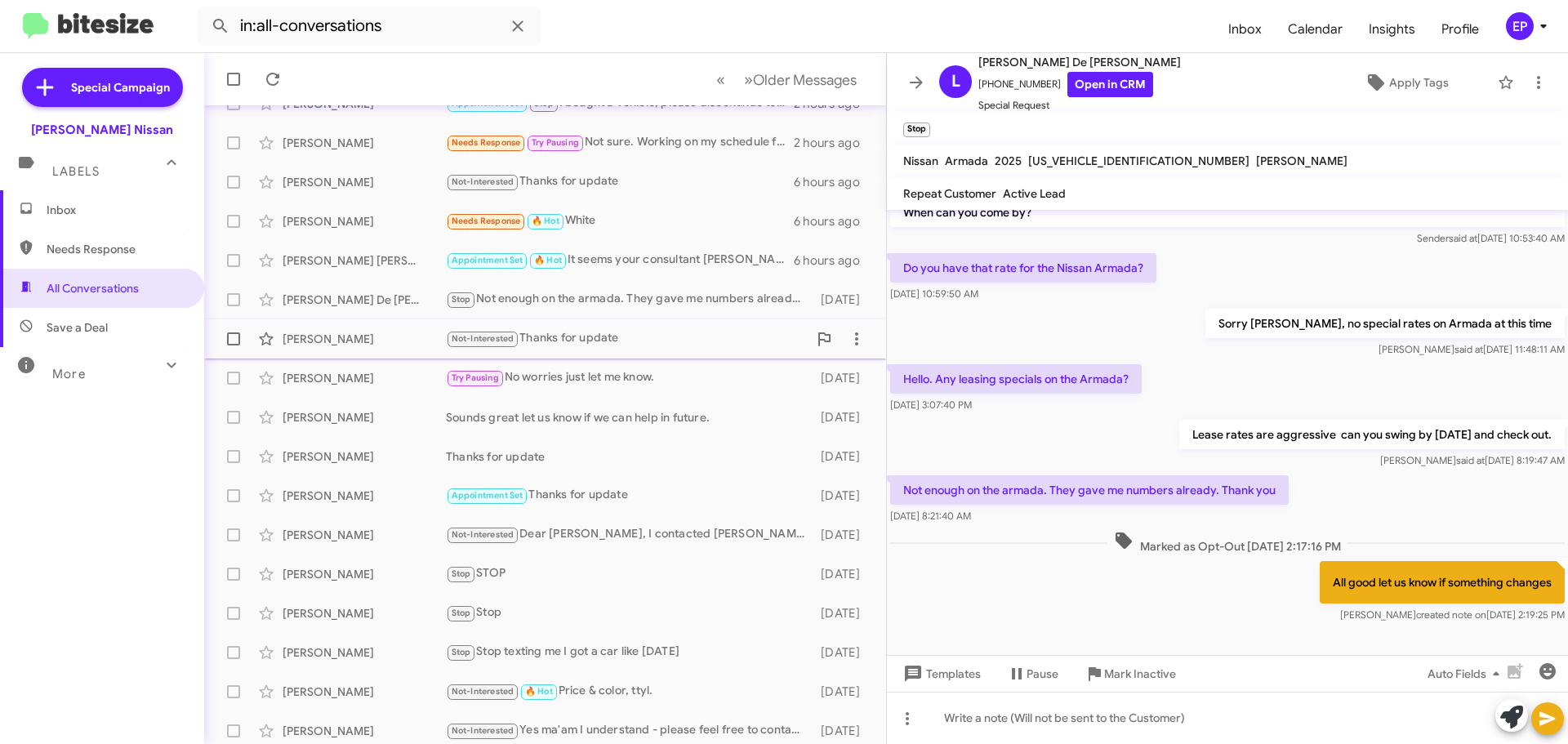
scroll to position [163, 0]
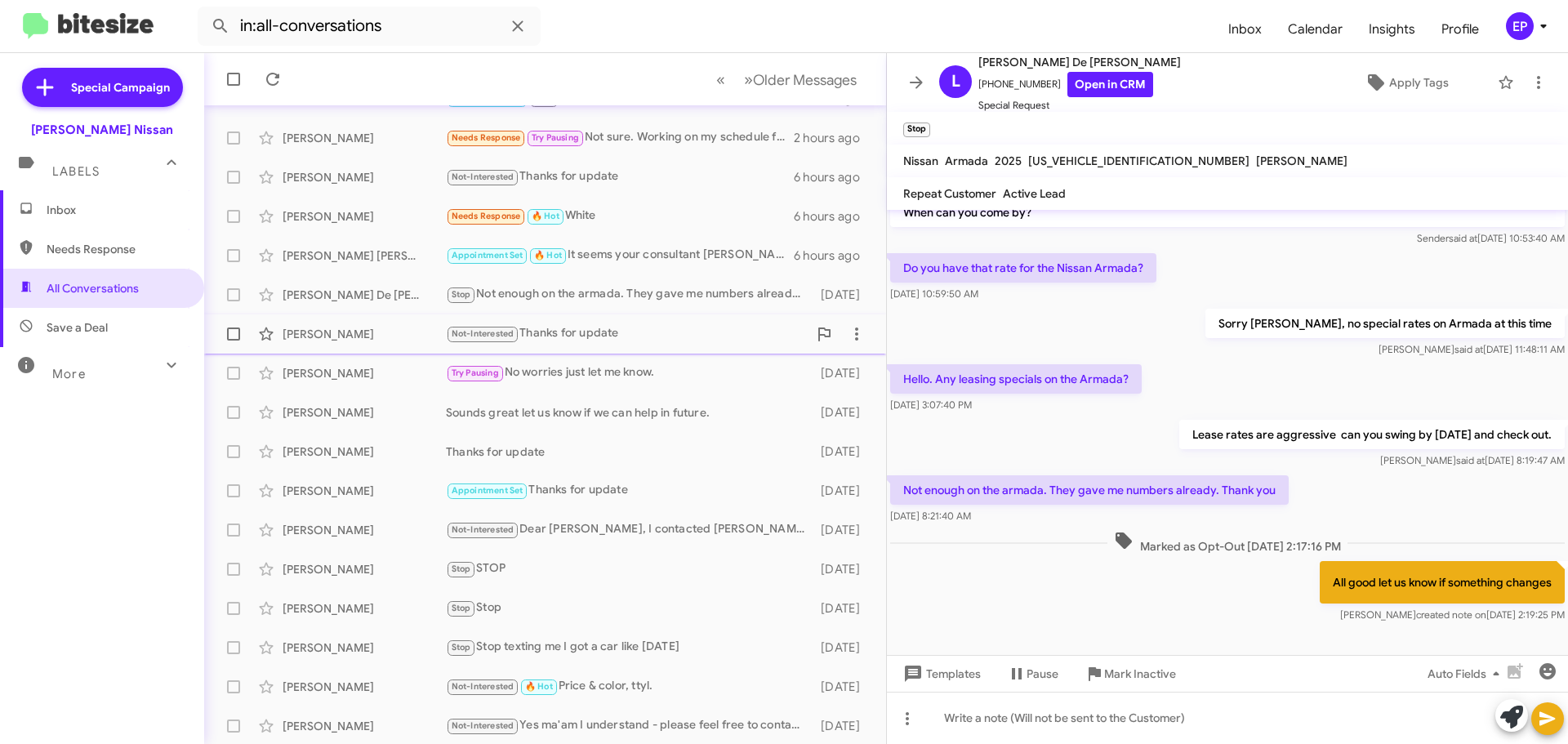
click at [619, 323] on div "[PERSON_NAME] Not-Interested Thanks for update [DATE]" at bounding box center [545, 333] width 655 height 32
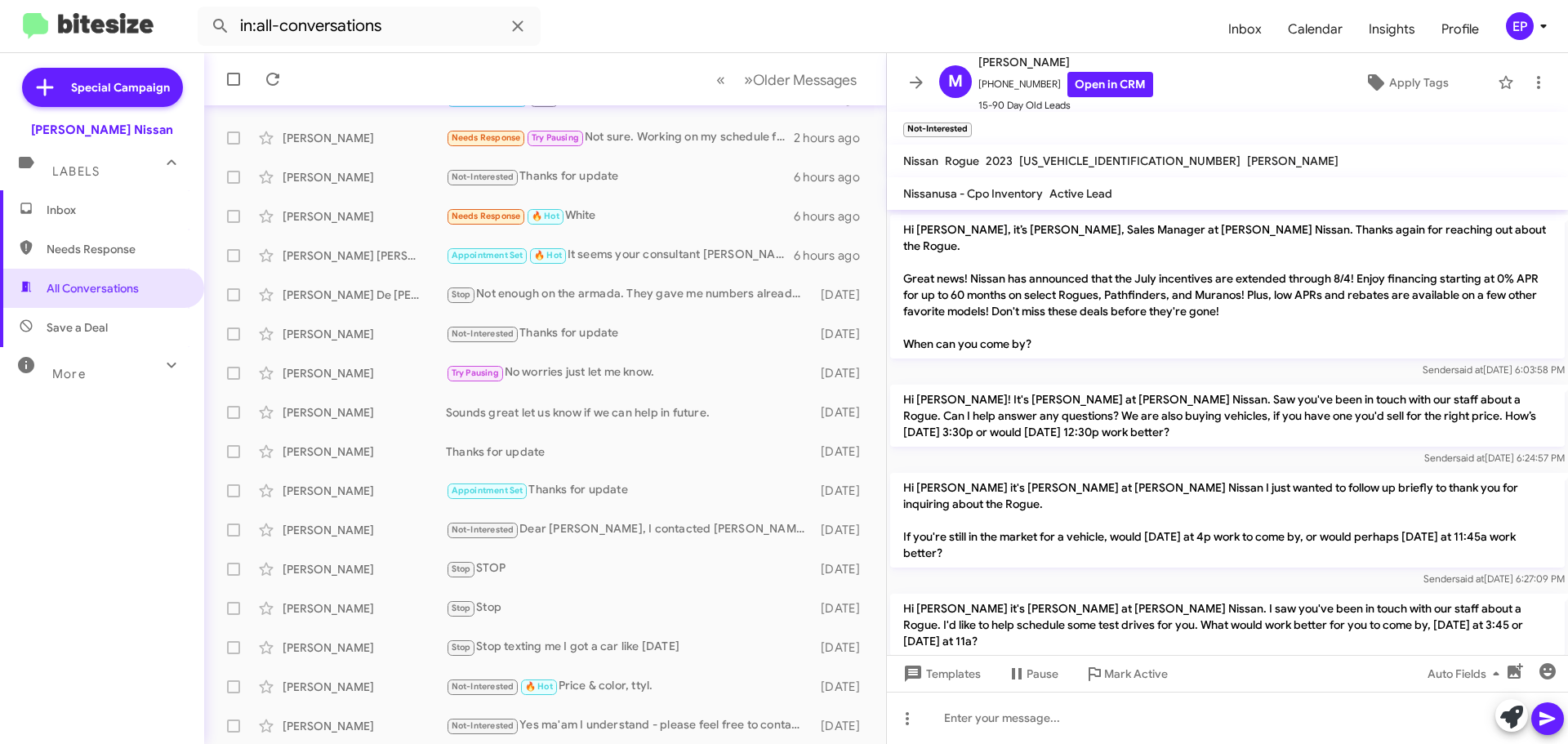
scroll to position [654, 0]
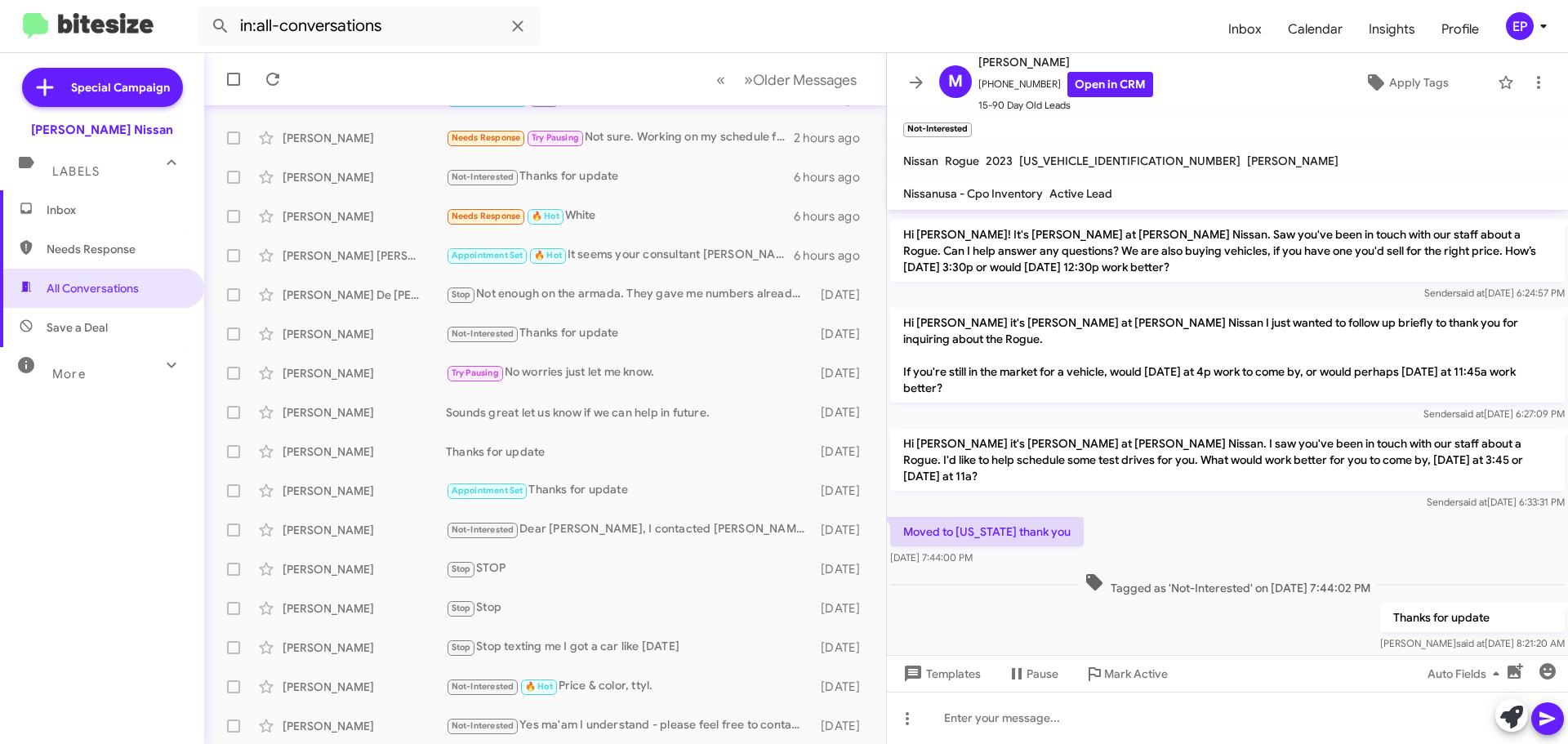
click at [1129, 431] on p "Hi [PERSON_NAME] it's [PERSON_NAME] at [PERSON_NAME] Nissan. I saw you've been …" at bounding box center [1228, 460] width 675 height 62
click at [1117, 81] on link "Open in CRM" at bounding box center [1110, 84] width 86 height 25
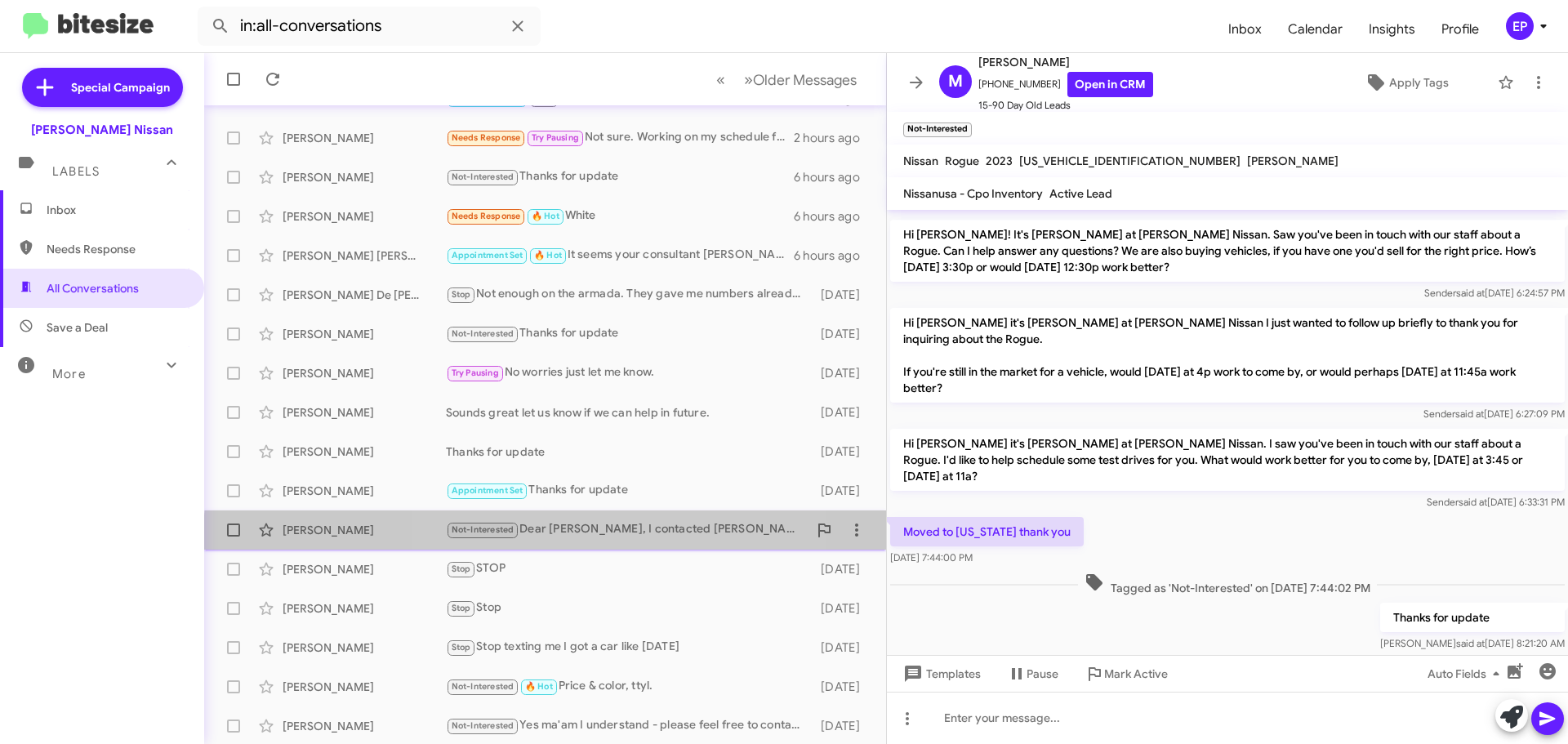
click at [596, 539] on div "Not-Interested Dear sir, I contacted [PERSON_NAME], last week and gave her info…" at bounding box center [626, 529] width 362 height 18
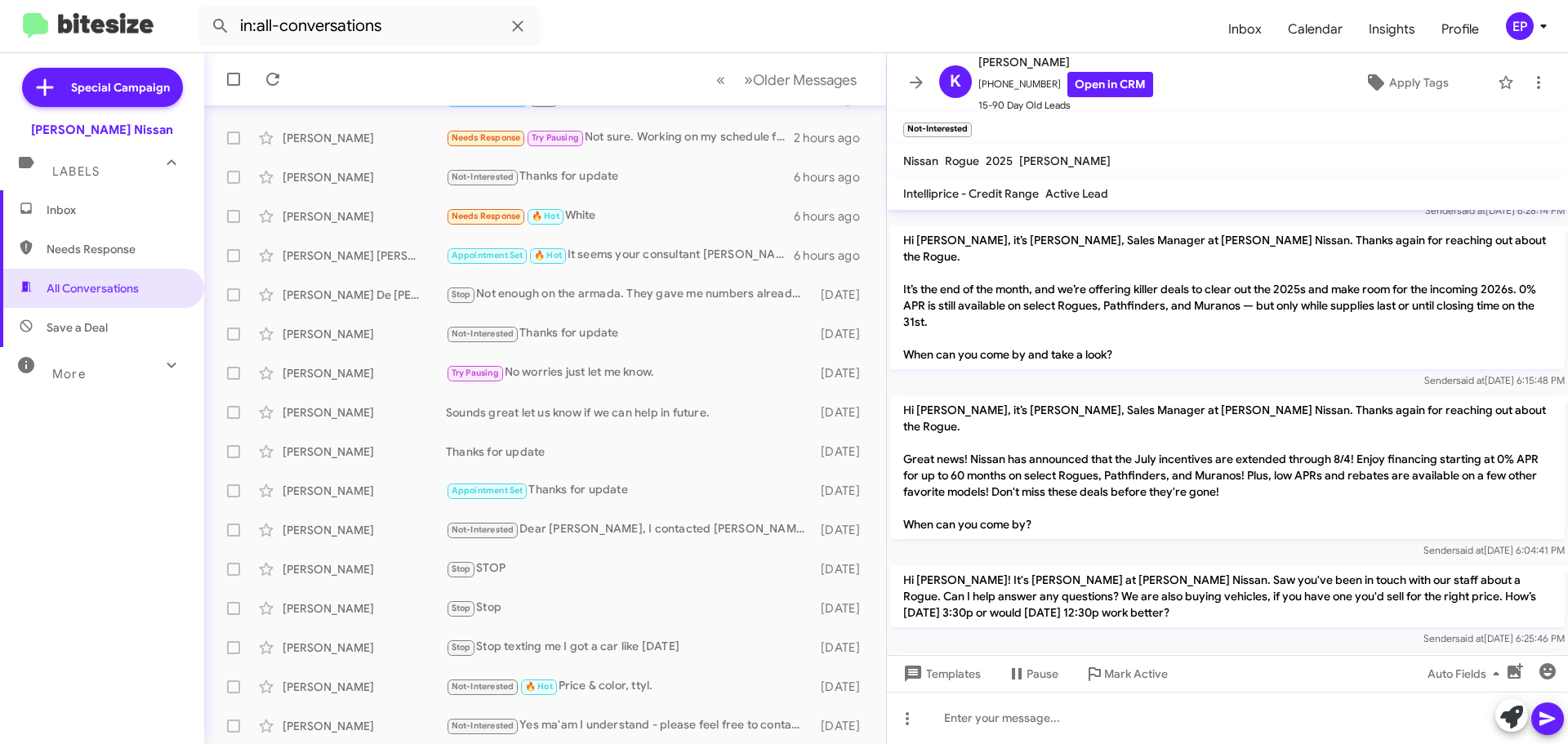
scroll to position [1583, 0]
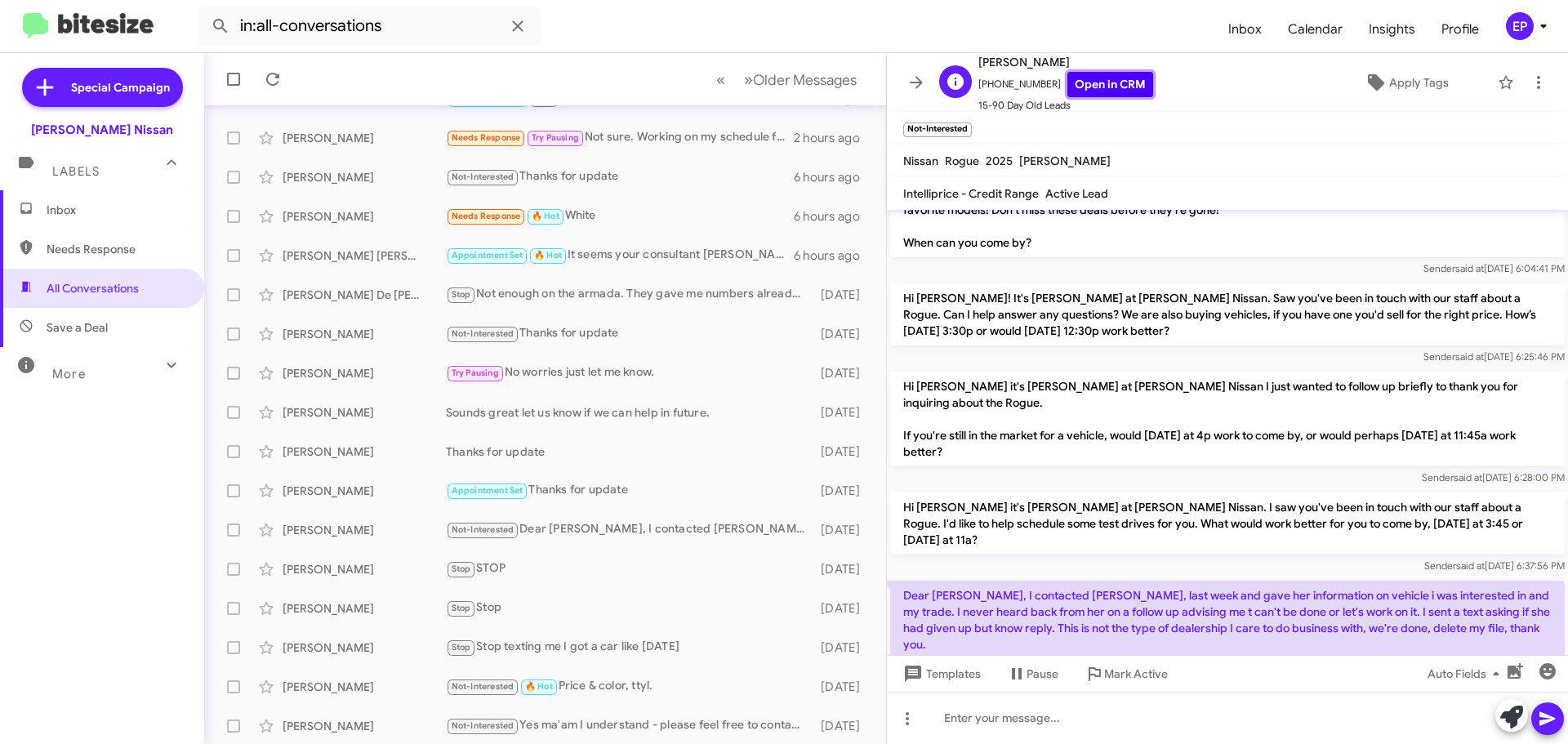
click at [1093, 86] on link "Open in CRM" at bounding box center [1110, 84] width 86 height 25
click at [579, 579] on div "[PERSON_NAME] Stop STOP [DATE]" at bounding box center [545, 569] width 655 height 32
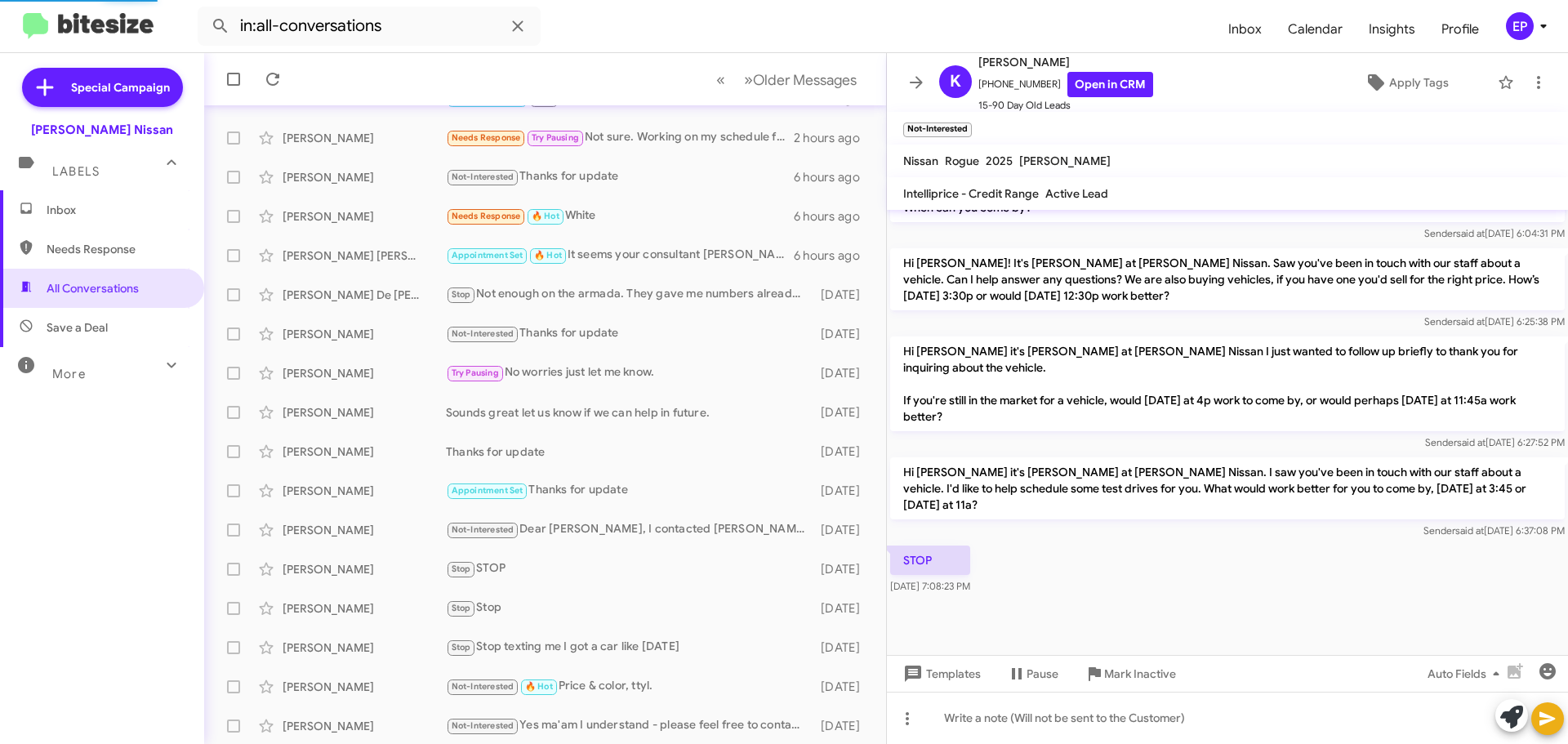
scroll to position [1076, 0]
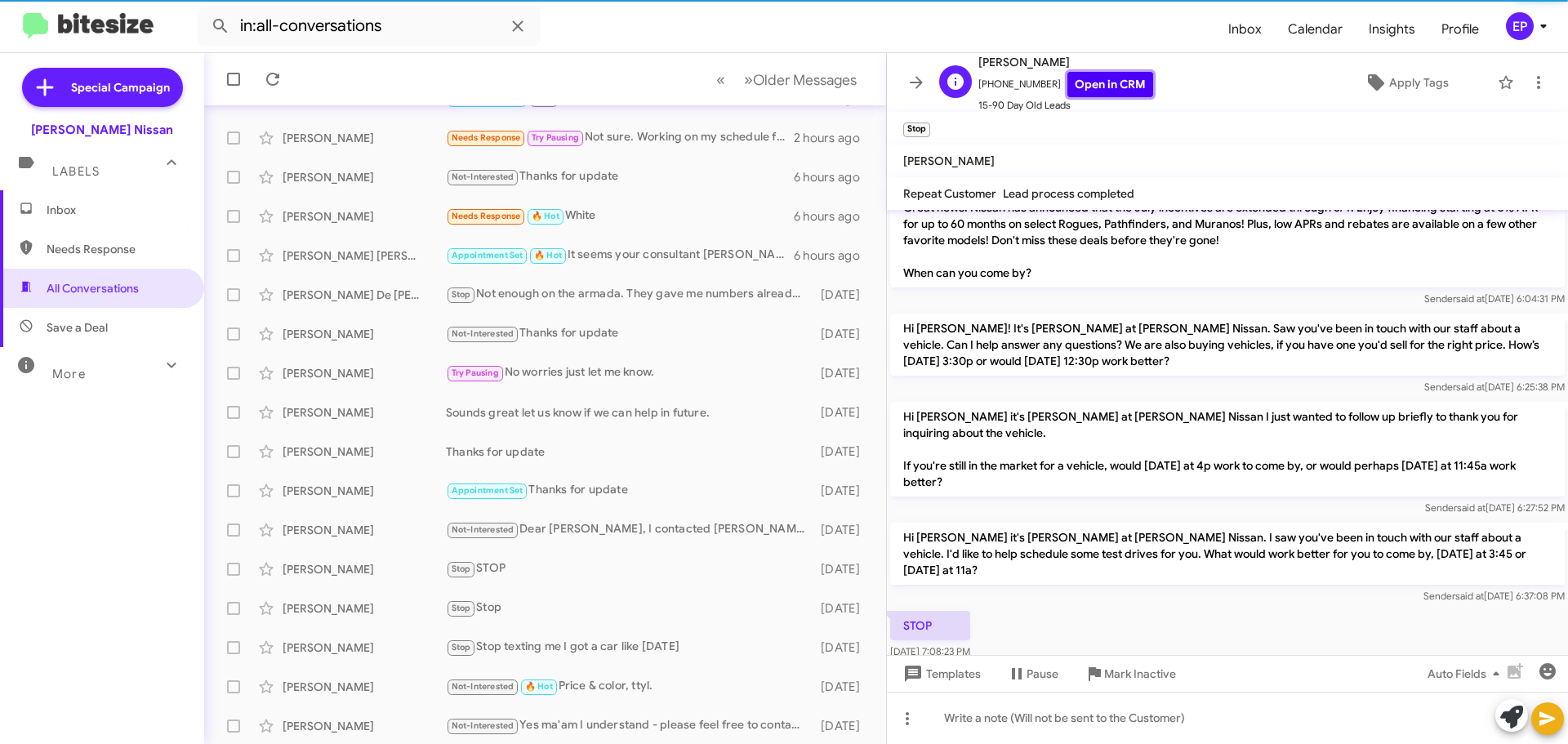
click at [1109, 79] on link "Open in CRM" at bounding box center [1110, 84] width 86 height 25
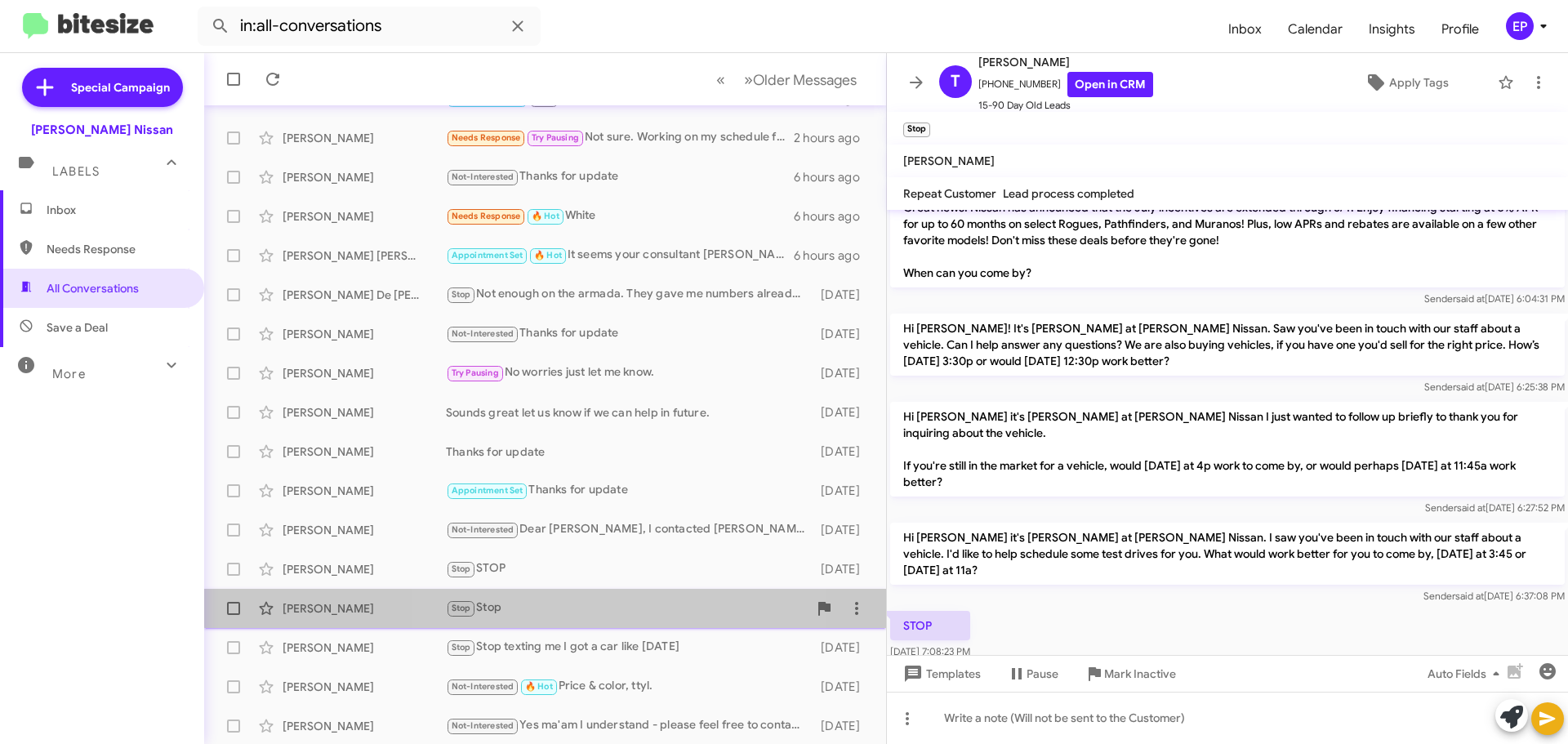
click at [562, 604] on div "Stop Stop" at bounding box center [626, 607] width 362 height 18
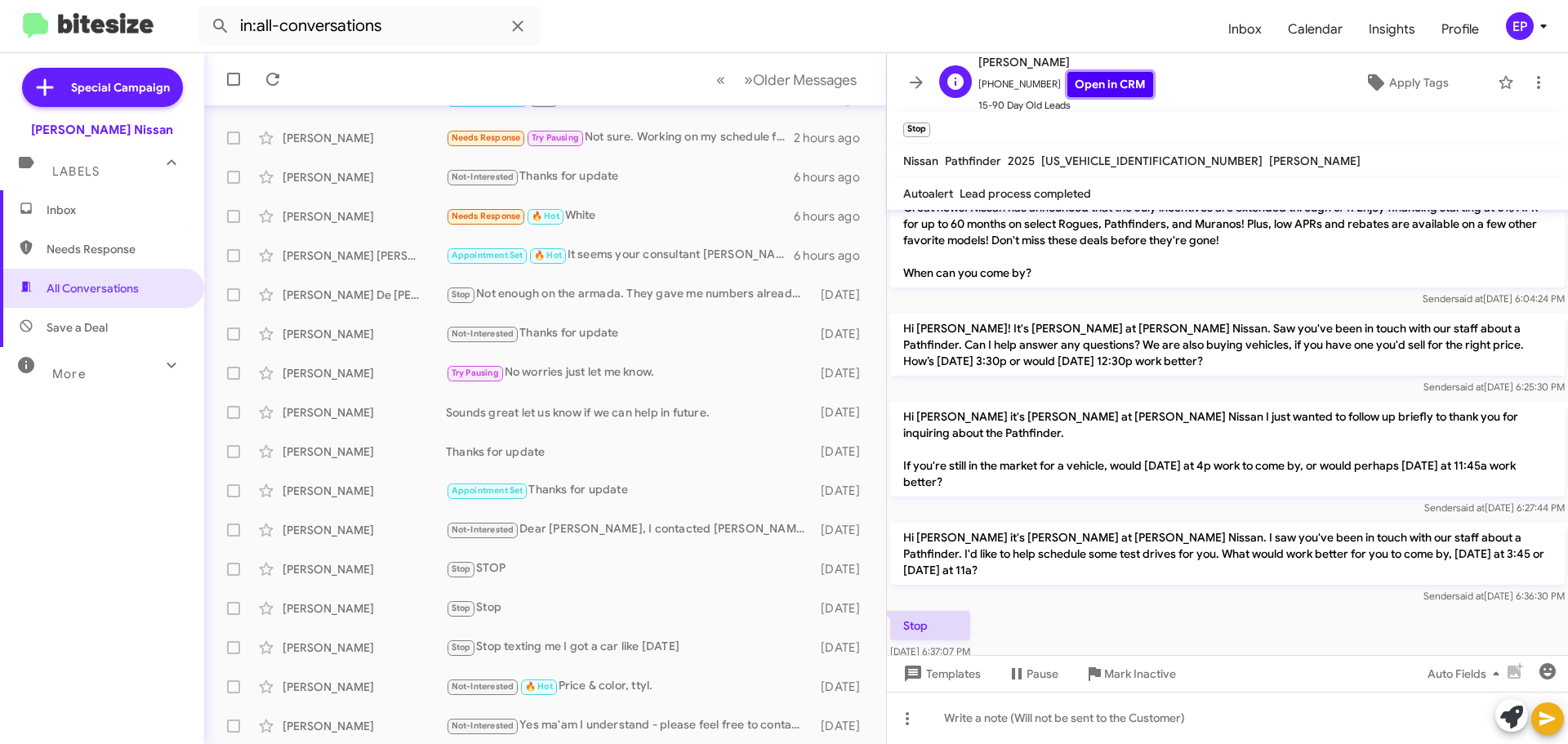
click at [1080, 81] on link "Open in CRM" at bounding box center [1110, 84] width 86 height 25
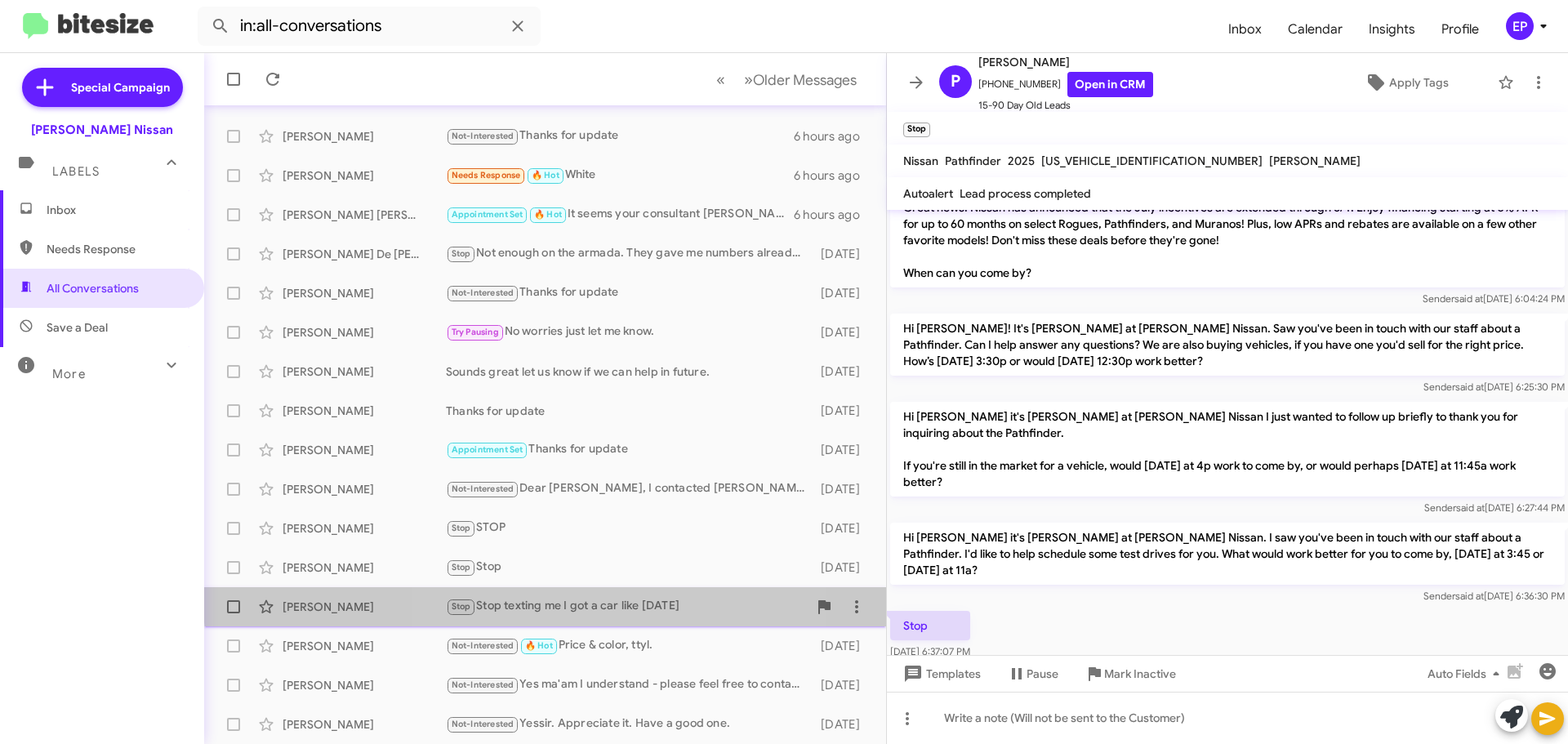
click at [589, 598] on div "Stop Stop texting me I got a car like [DATE]" at bounding box center [626, 605] width 362 height 18
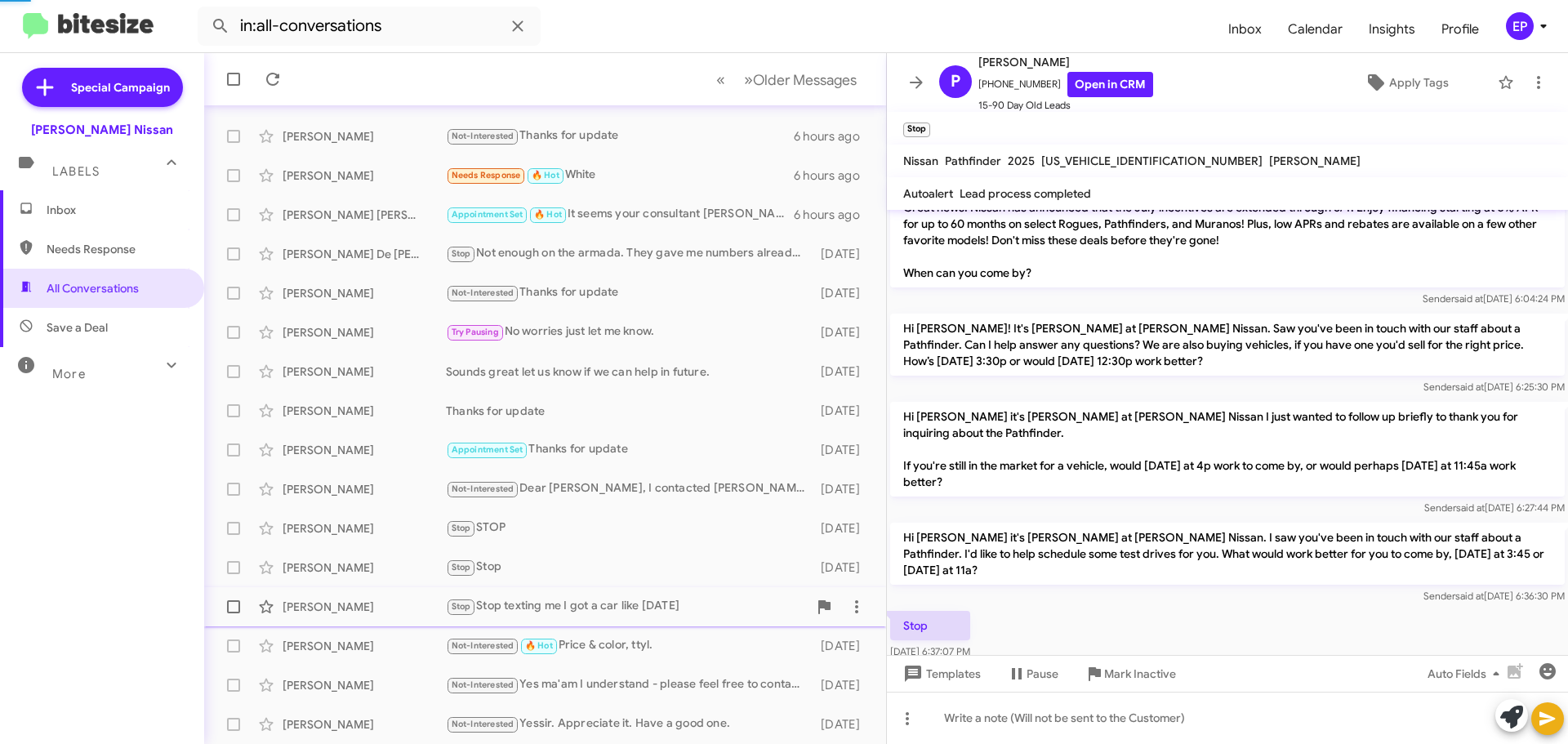
scroll to position [483, 0]
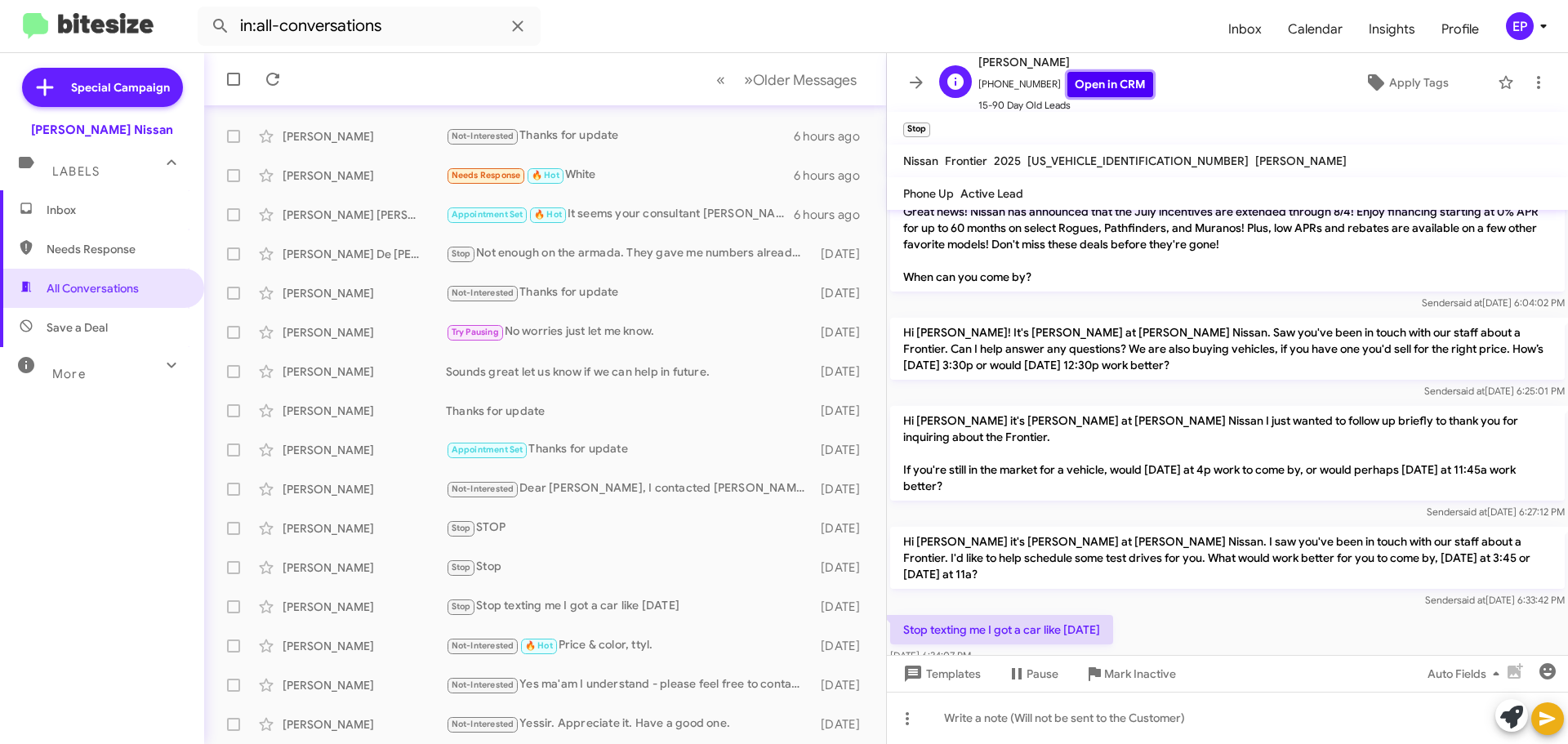
click at [1108, 78] on link "Open in CRM" at bounding box center [1110, 84] width 86 height 25
click at [582, 652] on div "Not-Interested 🔥 Hot Price & color, ttyl." at bounding box center [626, 645] width 362 height 18
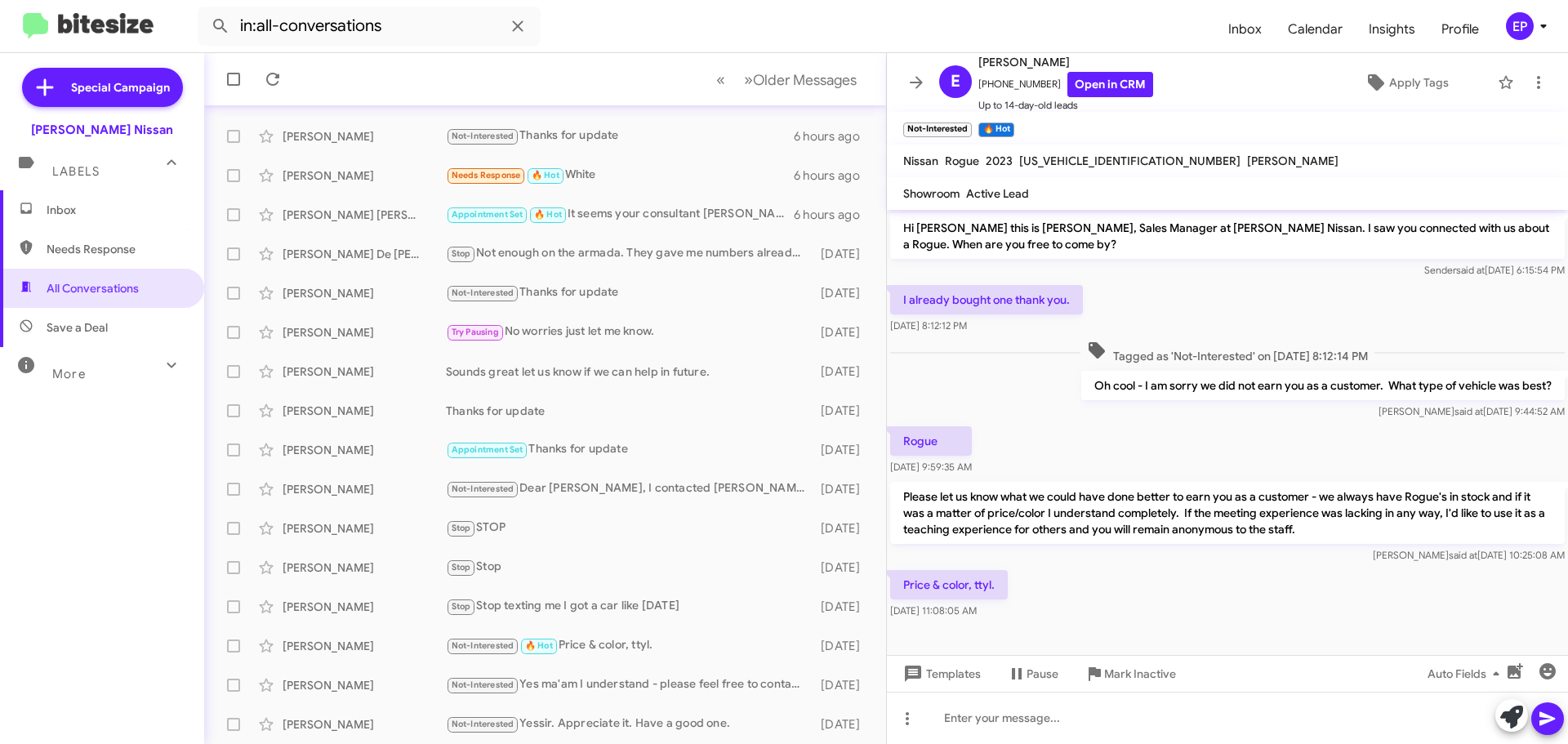
click at [1190, 584] on div "Price & color, ttyl. [DATE] 11:08:05 AM" at bounding box center [1228, 594] width 681 height 55
click at [1128, 446] on div "Rogue [DATE] 9:59:35 AM" at bounding box center [1228, 450] width 681 height 55
click at [795, 82] on span "Older Messages" at bounding box center [805, 80] width 104 height 18
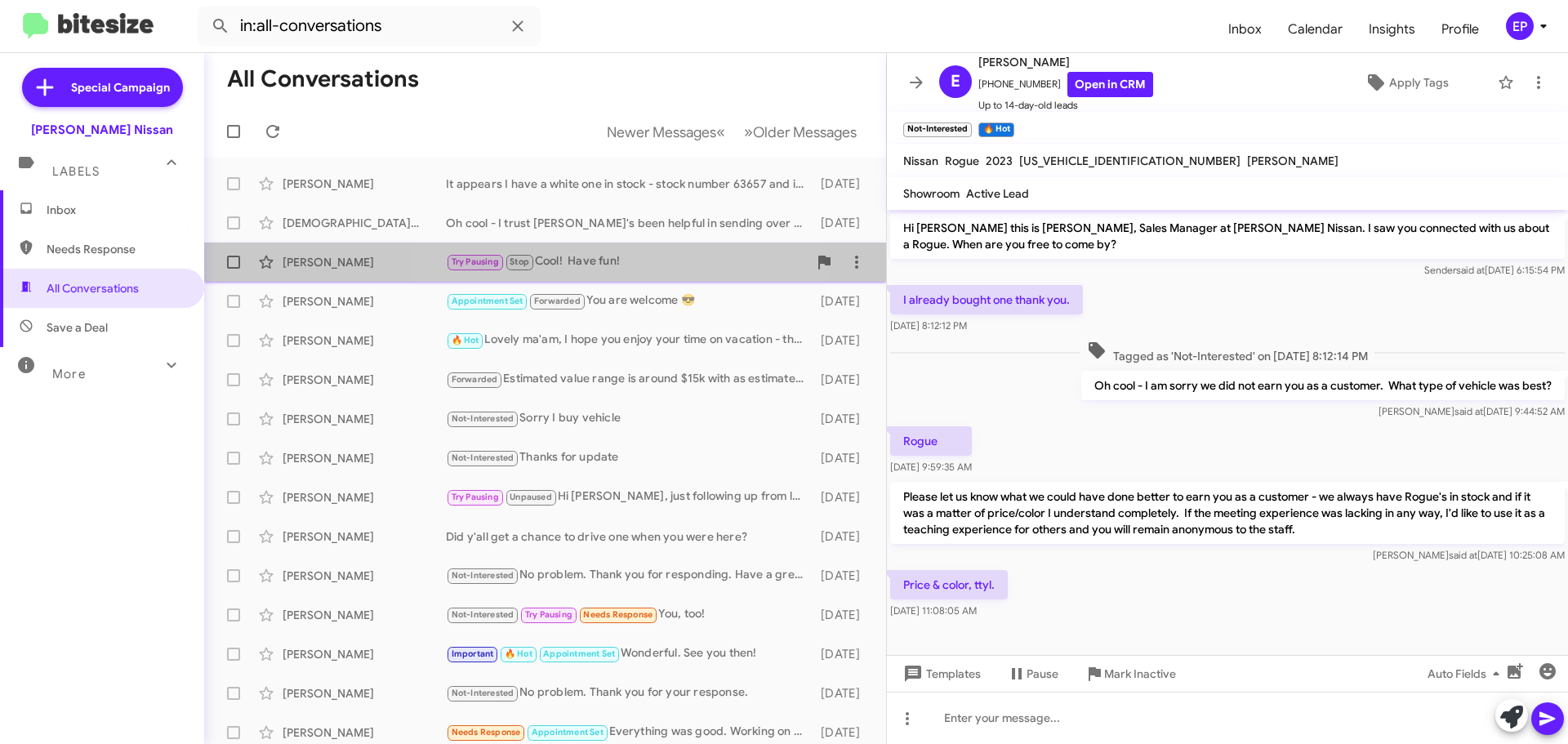
click at [625, 266] on div "Try Pausing Stop Cool! Have fun!" at bounding box center [626, 261] width 362 height 18
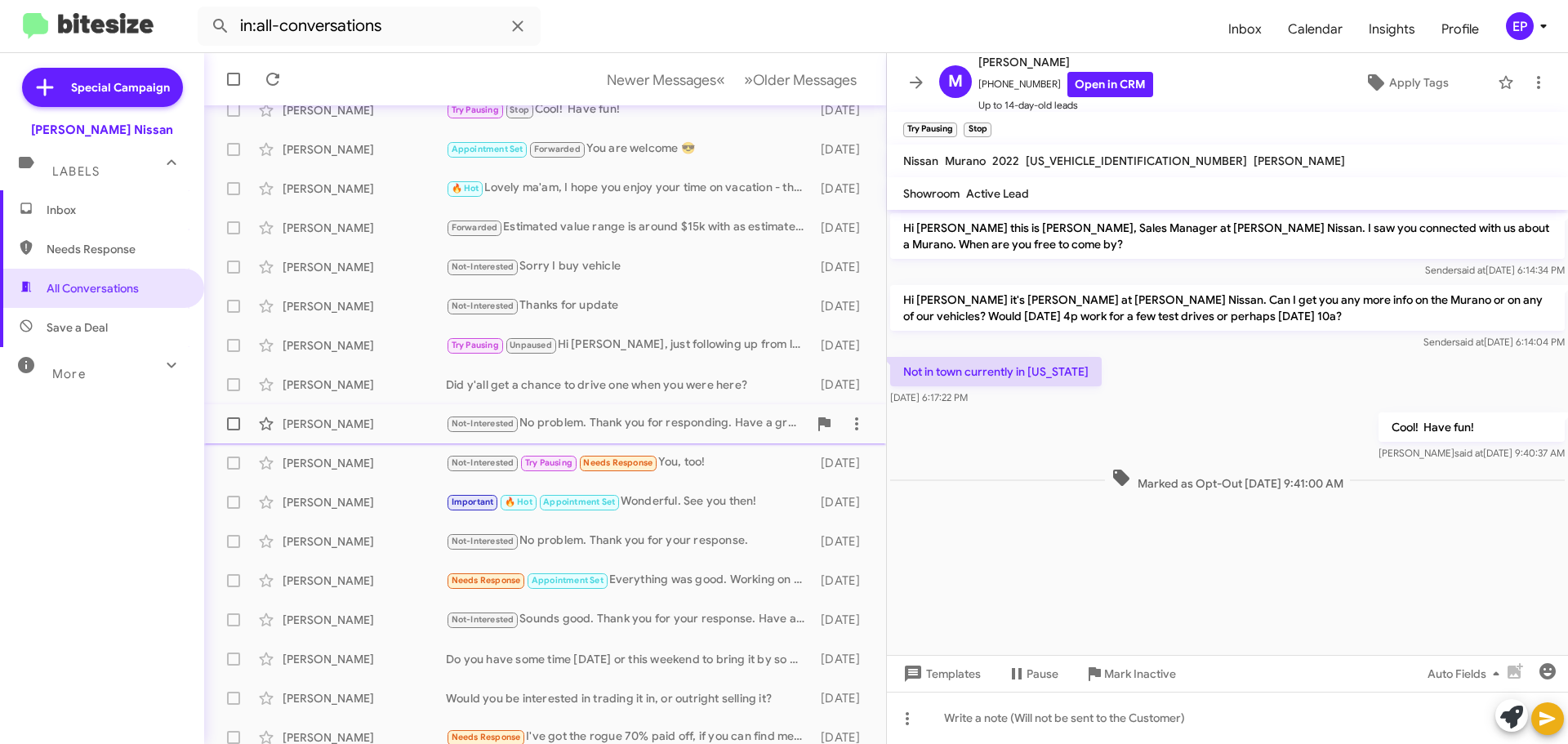
scroll to position [163, 0]
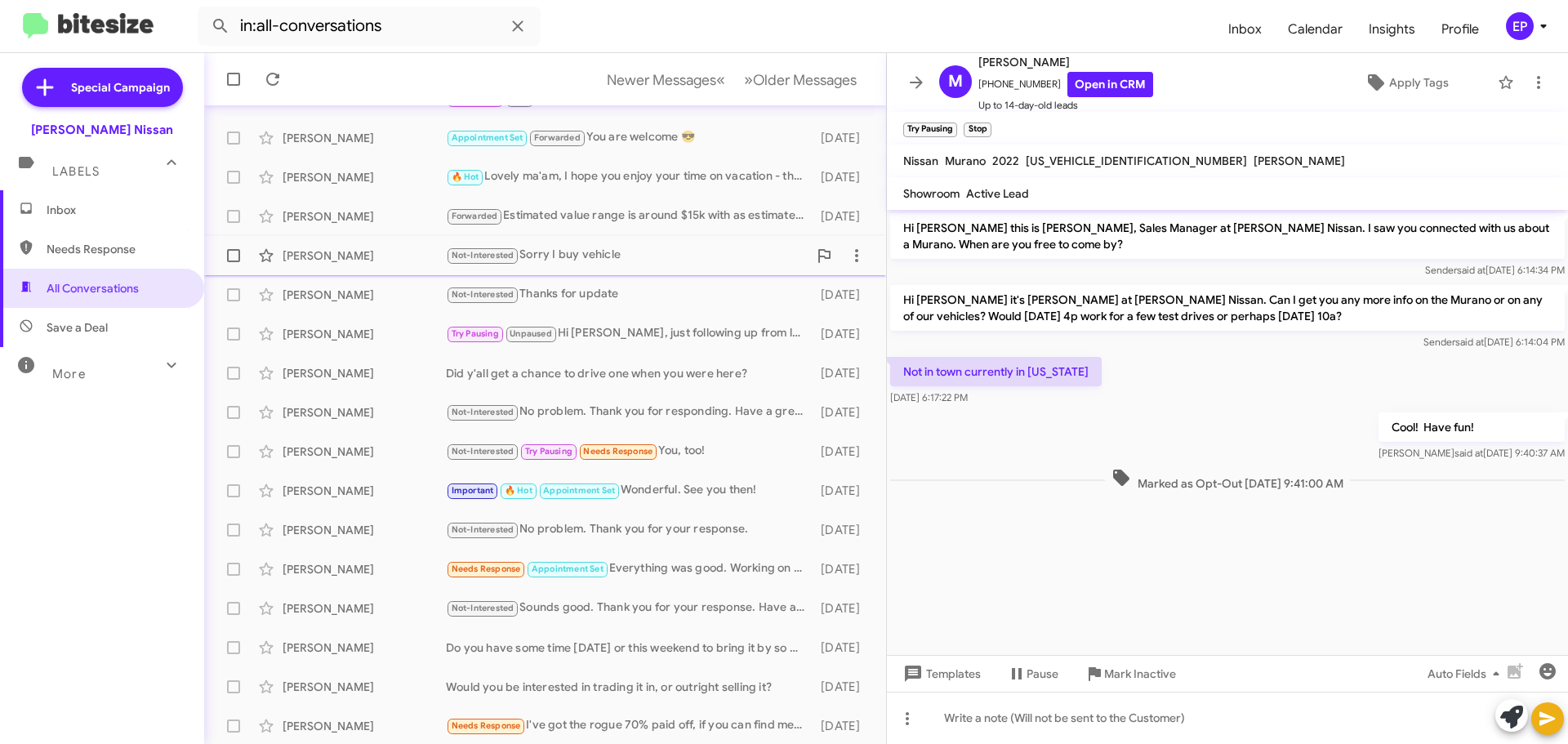
click at [641, 264] on div "Not-Interested Sorry I buy vehicle" at bounding box center [626, 254] width 362 height 18
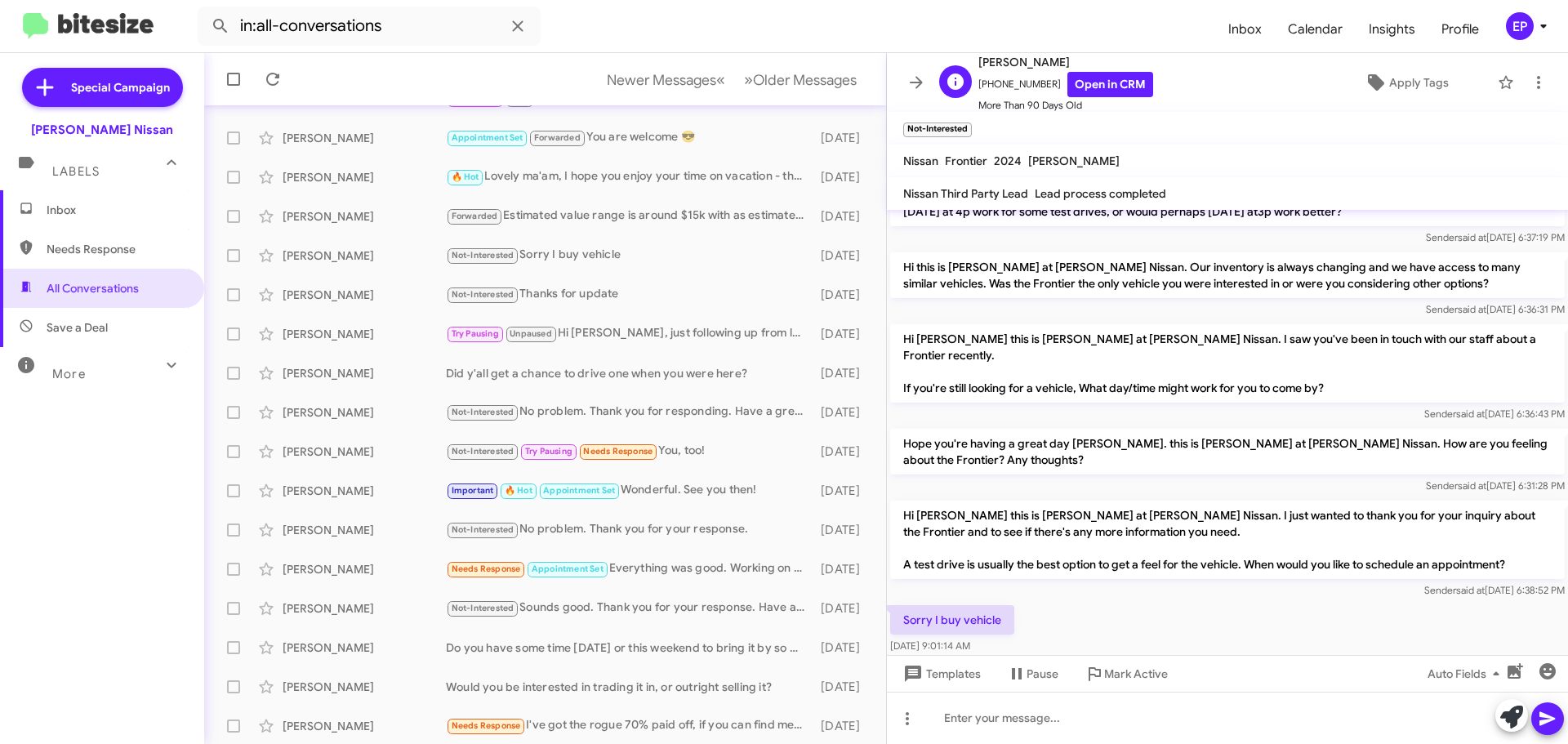
click at [1099, 62] on span "[PERSON_NAME]" at bounding box center [1065, 62] width 175 height 19
click at [1107, 80] on link "Open in CRM" at bounding box center [1110, 84] width 86 height 25
click at [628, 297] on div "Not-Interested Thanks for update" at bounding box center [626, 294] width 362 height 18
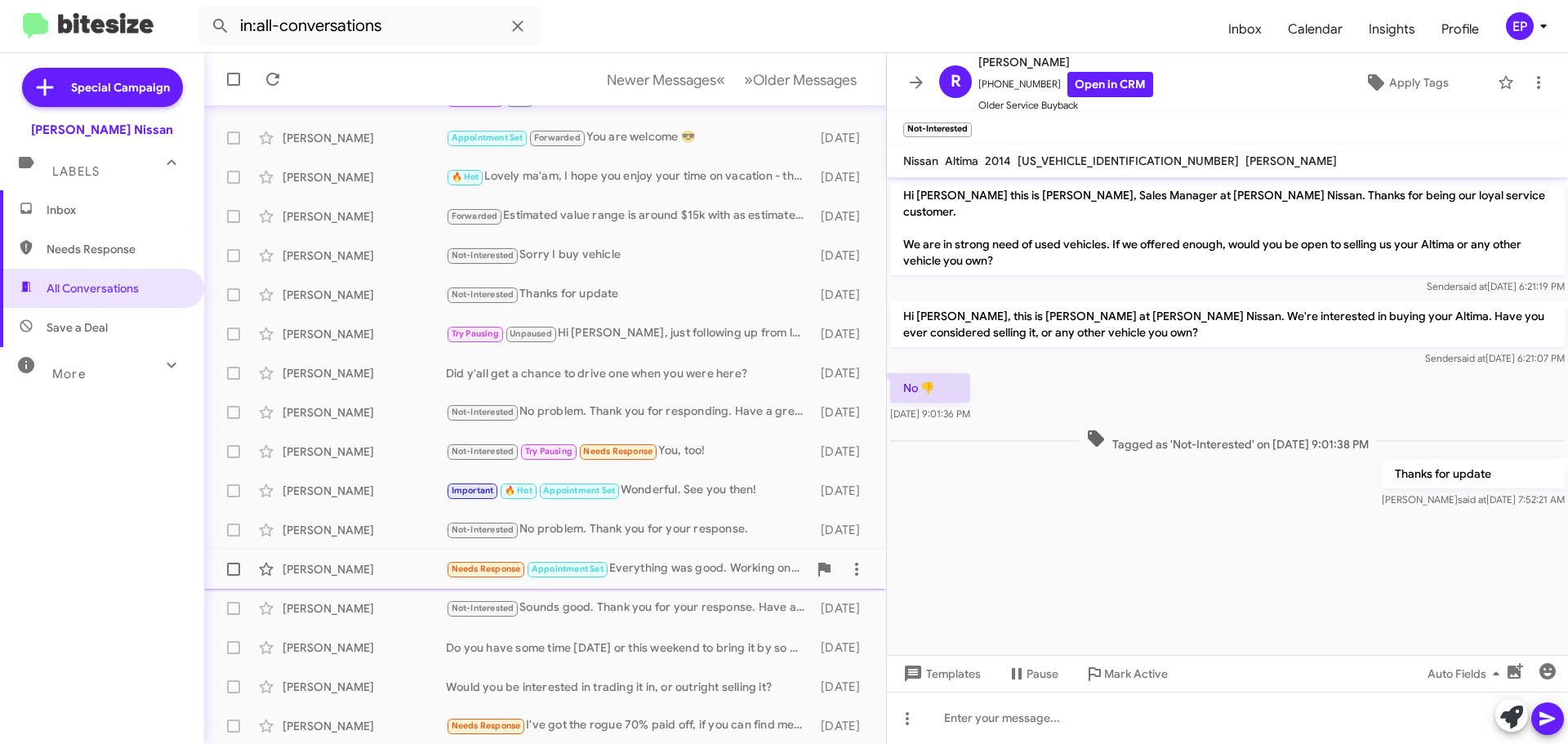
scroll to position [204, 0]
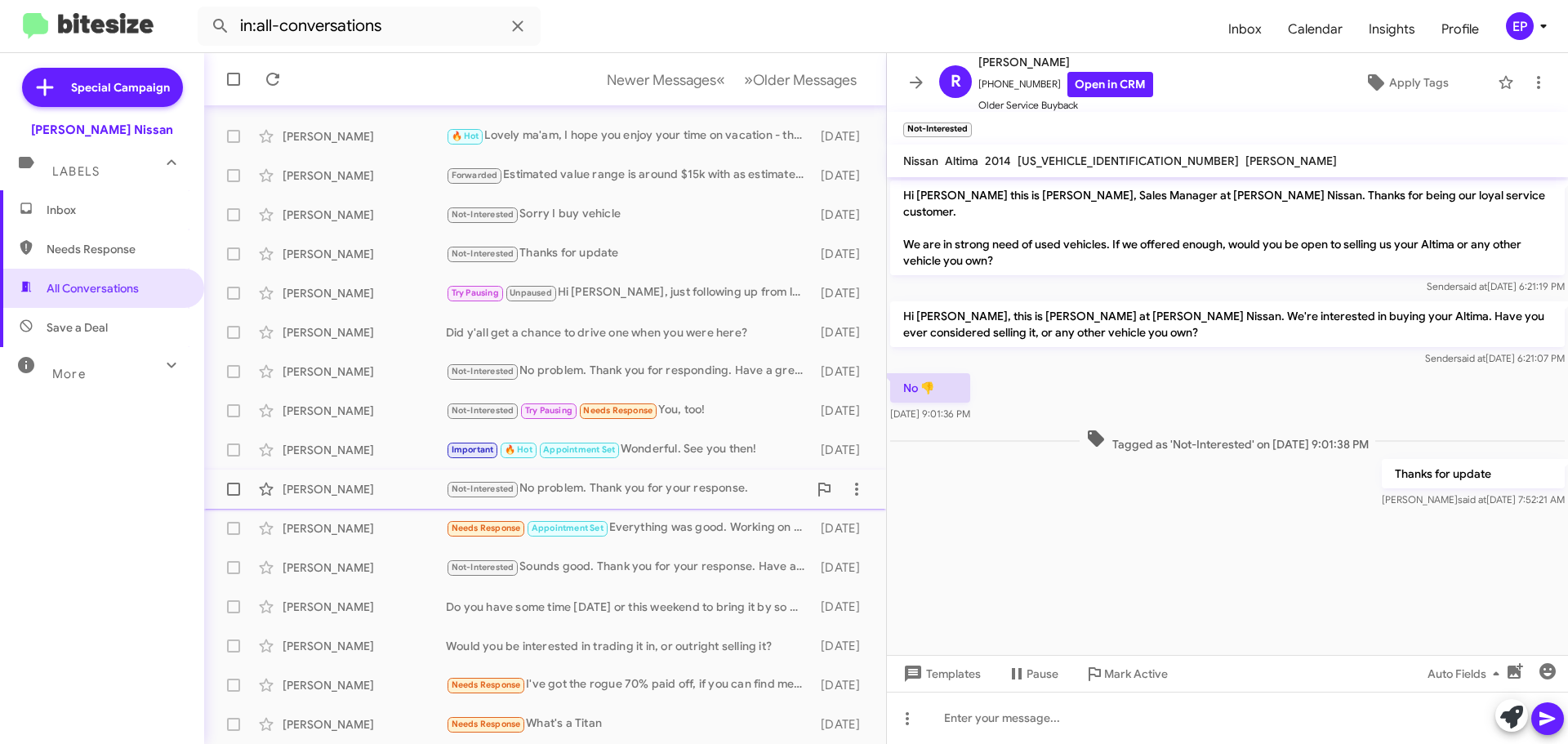
click at [644, 489] on div "Not-Interested No problem. Thank you for your response." at bounding box center [626, 488] width 362 height 18
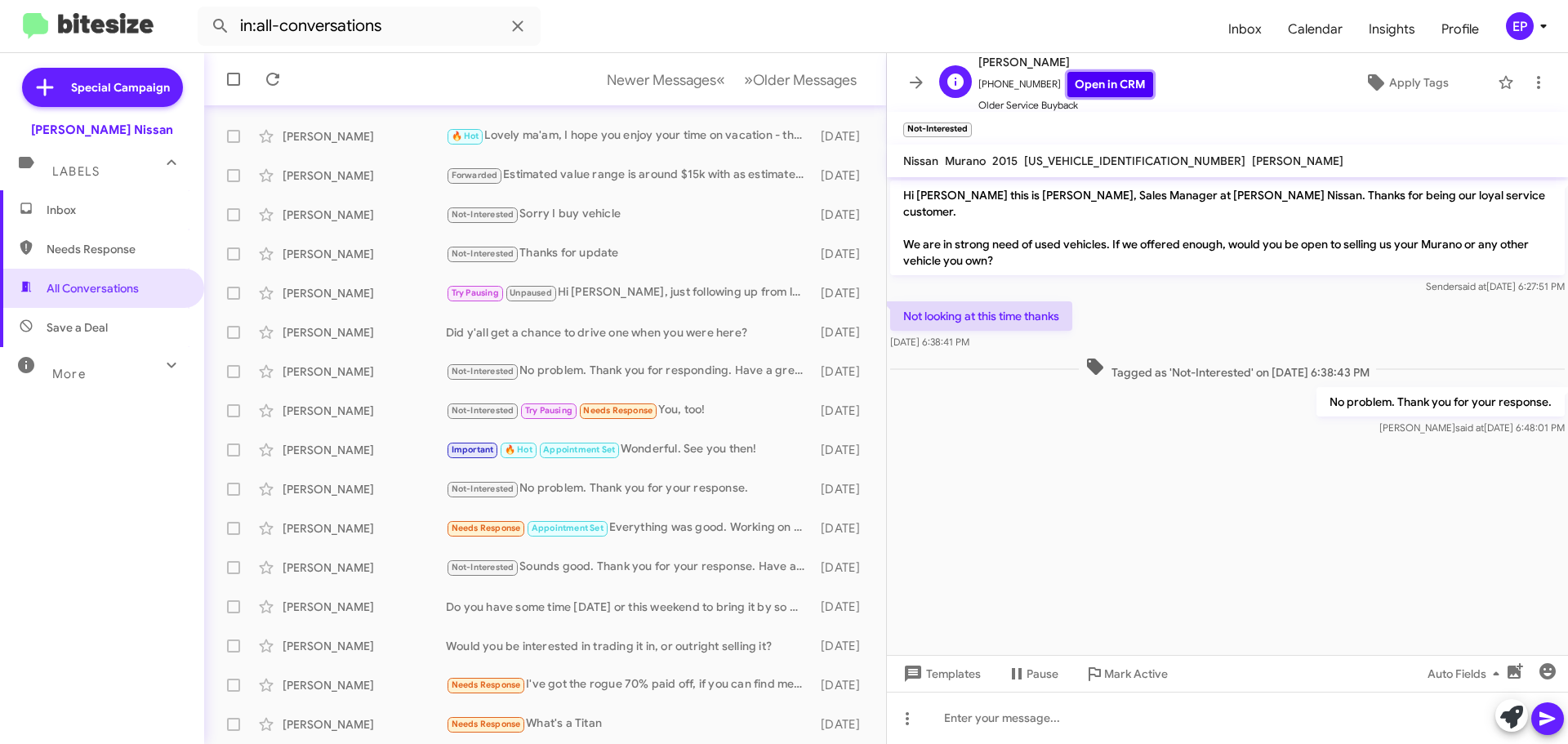
click at [1106, 83] on link "Open in CRM" at bounding box center [1110, 84] width 86 height 25
